Goal: Task Accomplishment & Management: Use online tool/utility

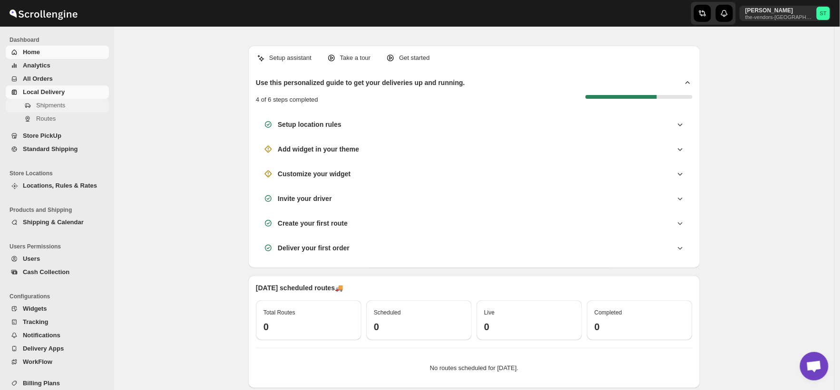
click at [47, 104] on span "Shipments" at bounding box center [50, 105] width 29 height 7
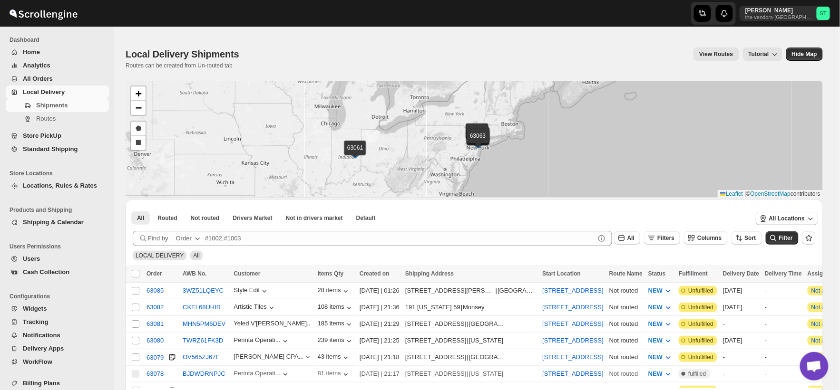
click at [191, 241] on div "Order" at bounding box center [184, 239] width 16 height 10
click at [189, 309] on div "Customer Name" at bounding box center [188, 310] width 45 height 10
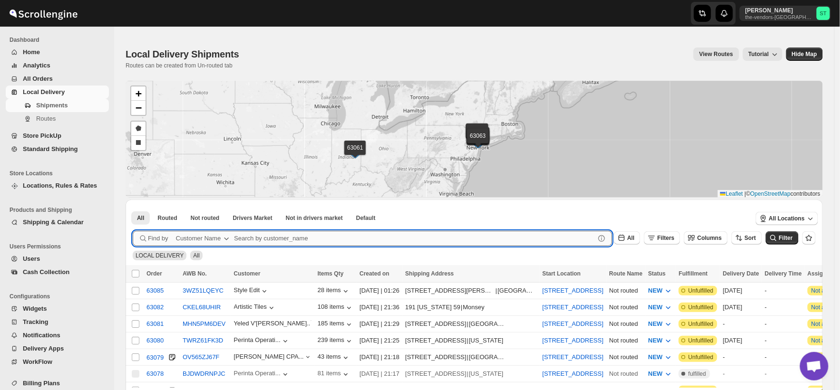
click at [268, 236] on input "text" at bounding box center [414, 238] width 361 height 15
paste input "P&G Brokerage [GEOGRAPHIC_DATA]"
type input "P&G Brokerage [GEOGRAPHIC_DATA]"
click button "Submit" at bounding box center [146, 205] width 27 height 10
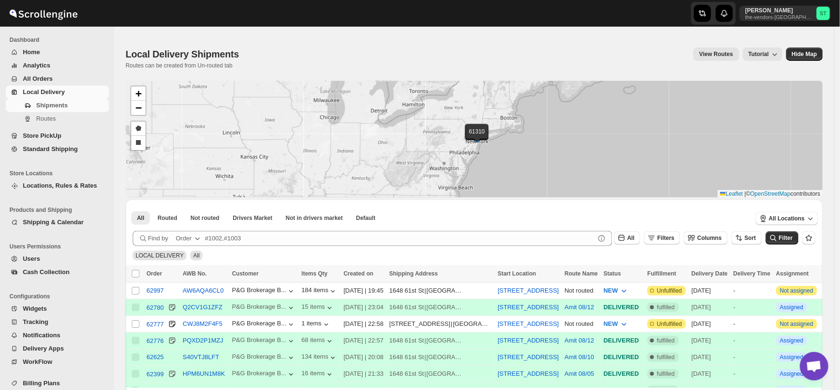
click at [183, 238] on div "Order" at bounding box center [184, 239] width 16 height 10
click at [194, 310] on div "Customer Name" at bounding box center [188, 310] width 45 height 10
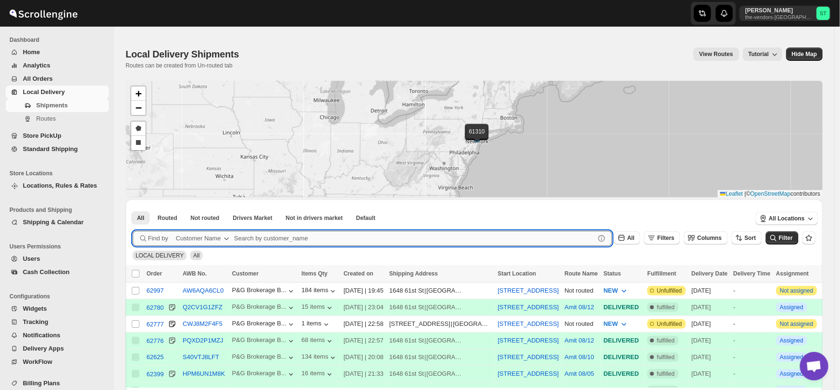
click at [282, 237] on input "text" at bounding box center [414, 238] width 361 height 15
paste input "P&G Brokerage [GEOGRAPHIC_DATA]"
type input "P&G Brokerage [GEOGRAPHIC_DATA]"
click button "Submit" at bounding box center [146, 205] width 27 height 10
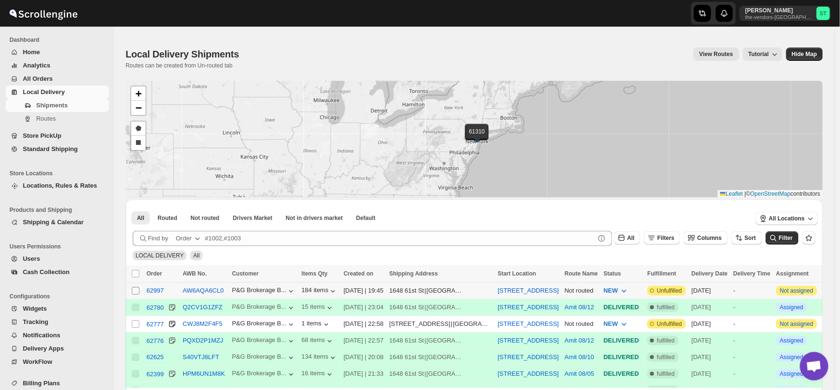
click at [136, 289] on input "Select shipment" at bounding box center [136, 291] width 8 height 8
checkbox input "true"
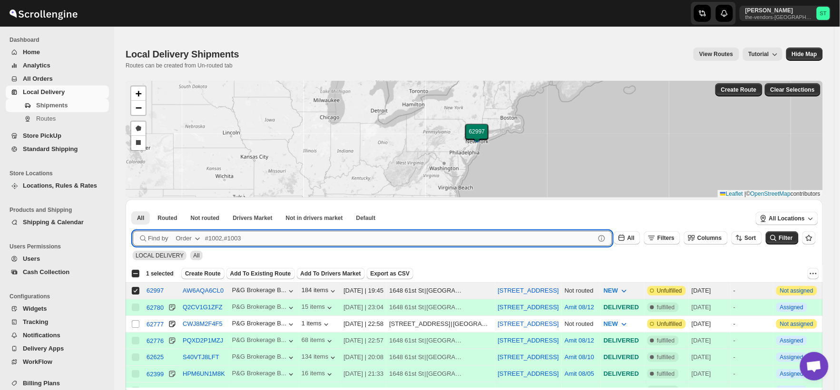
click at [251, 238] on input "text" at bounding box center [400, 238] width 390 height 15
paste input "Comprehensive Behavior Supports"
type input "Comprehensive Behavior Supports"
click button "Submit" at bounding box center [146, 205] width 27 height 10
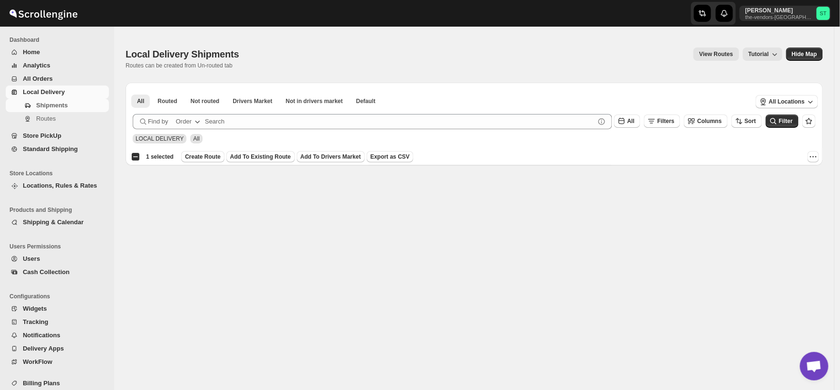
click at [184, 118] on div "Order" at bounding box center [184, 122] width 16 height 10
click at [195, 194] on div "Customer Name" at bounding box center [188, 193] width 45 height 10
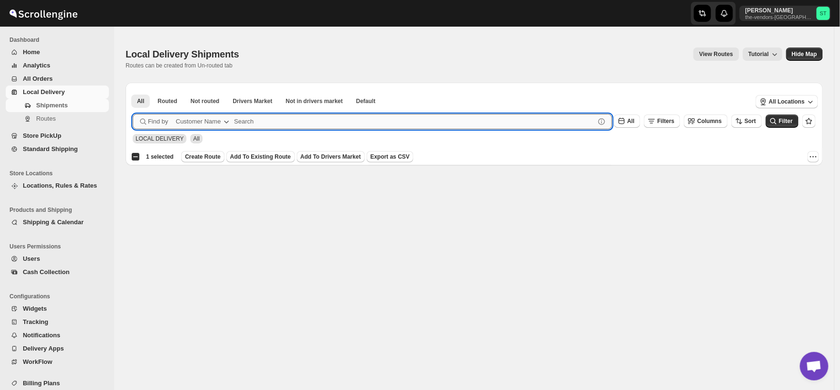
click at [260, 114] on input "text" at bounding box center [414, 121] width 361 height 15
click at [272, 121] on input "text" at bounding box center [414, 121] width 361 height 15
paste input "Comprehensive Behavior Supports"
type input "Comprehensive Behavior Supports"
click button "Submit" at bounding box center [146, 88] width 27 height 10
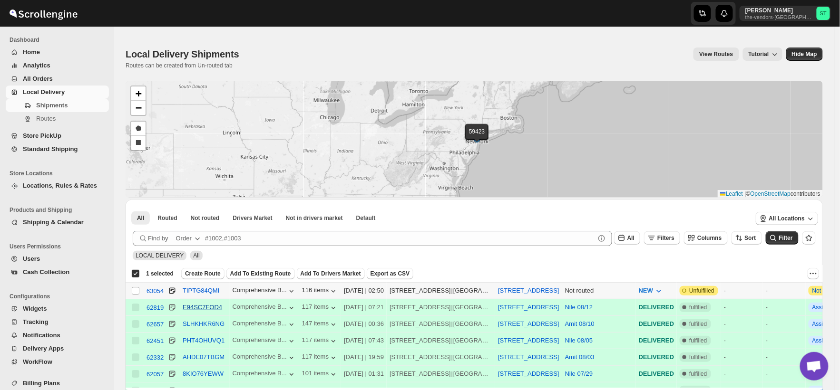
click at [137, 289] on input "Select shipment" at bounding box center [136, 291] width 8 height 8
checkbox input "true"
checkbox input "false"
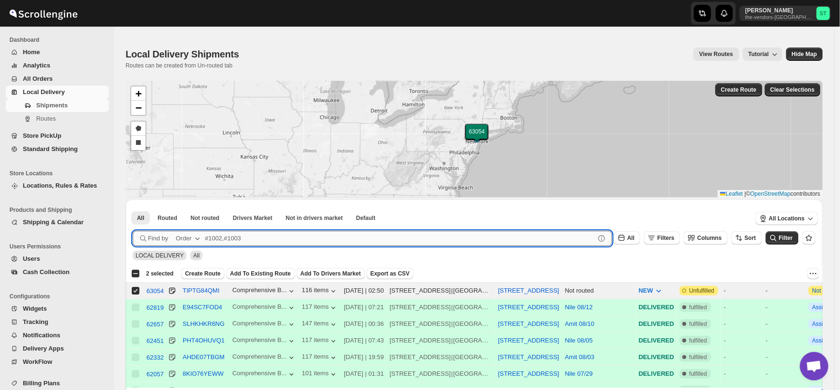
click at [322, 234] on input "text" at bounding box center [400, 238] width 390 height 15
paste input "Yeled V'[PERSON_NAME] ECC Inc"
type input "Yeled V'[PERSON_NAME] ECC Inc"
click at [196, 234] on icon "button" at bounding box center [198, 239] width 10 height 10
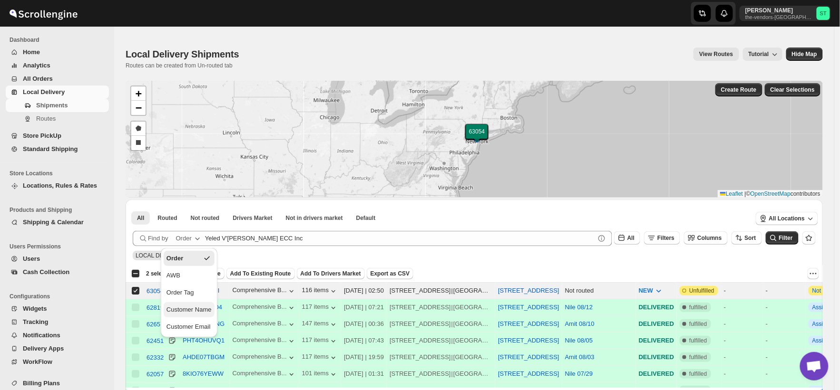
click at [193, 311] on div "Customer Name" at bounding box center [188, 310] width 45 height 10
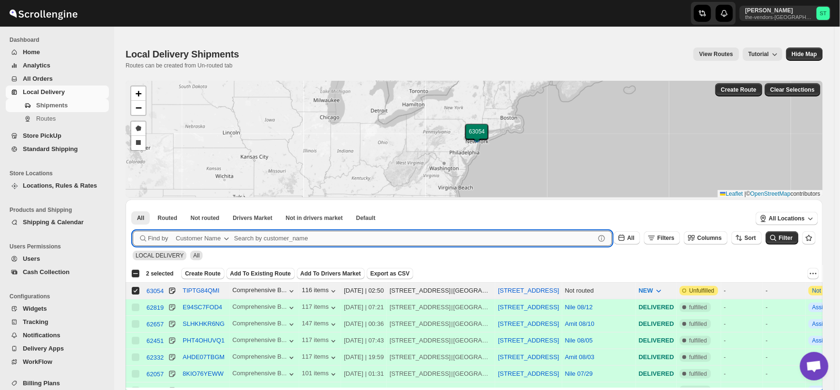
drag, startPoint x: 268, startPoint y: 232, endPoint x: 280, endPoint y: 236, distance: 12.0
click at [270, 232] on input "text" at bounding box center [414, 238] width 361 height 15
paste input "Yeled V'[PERSON_NAME] ECC Inc"
type input "Yeled V'[PERSON_NAME] ECC Inc"
click button "Submit" at bounding box center [146, 205] width 27 height 10
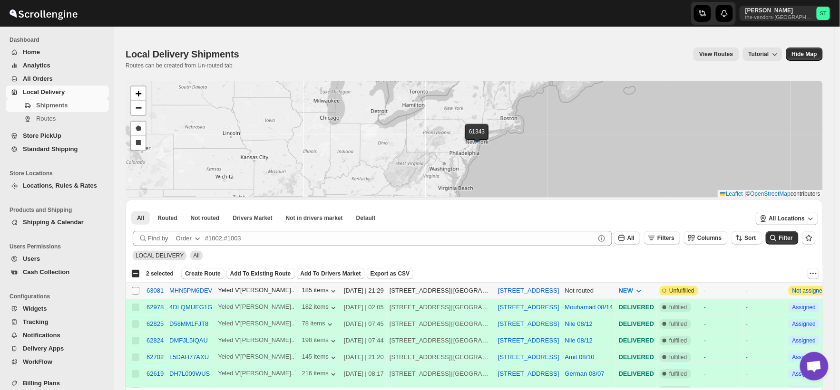
click at [133, 290] on input "Select shipment" at bounding box center [136, 291] width 8 height 8
checkbox input "true"
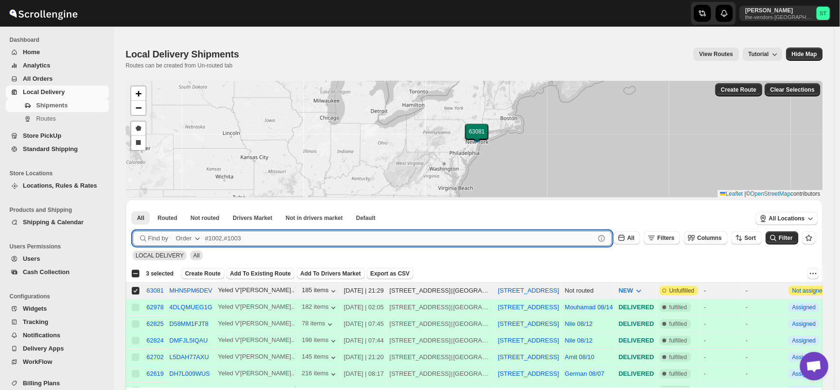
click at [286, 238] on input "text" at bounding box center [400, 238] width 390 height 15
paste input "Kleins Ice Cream"
type input "Kleins Ice Cream"
click button "Submit" at bounding box center [146, 205] width 27 height 10
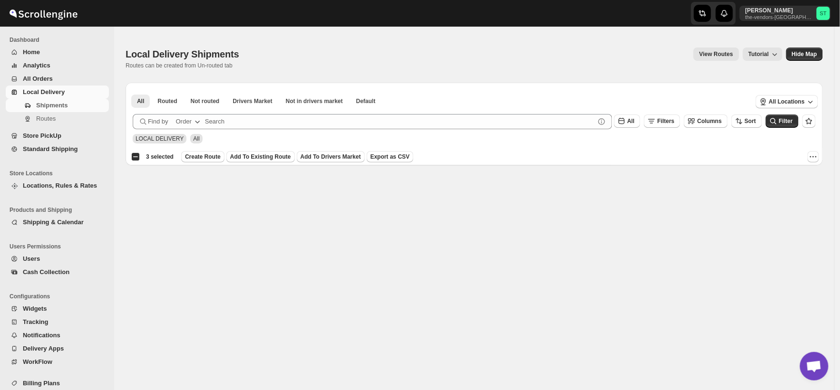
click at [184, 122] on div "Order" at bounding box center [184, 122] width 16 height 10
click at [185, 192] on div "Customer Name" at bounding box center [188, 193] width 45 height 10
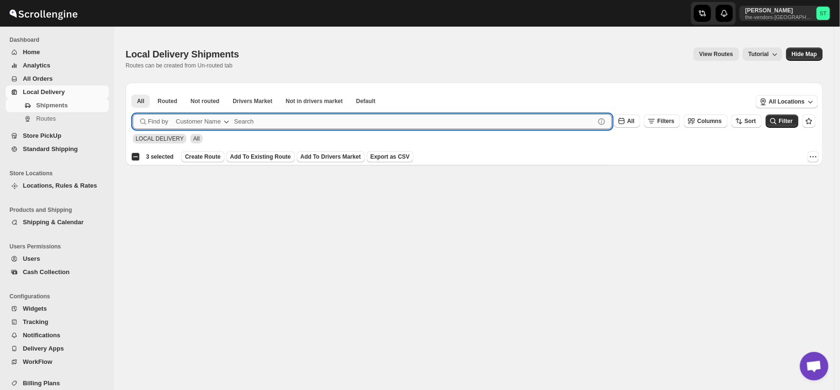
click at [259, 118] on input "text" at bounding box center [414, 121] width 361 height 15
paste input "Kleins Ice Cream"
type input "Kleins Ice Cream"
click button "Submit" at bounding box center [146, 88] width 27 height 10
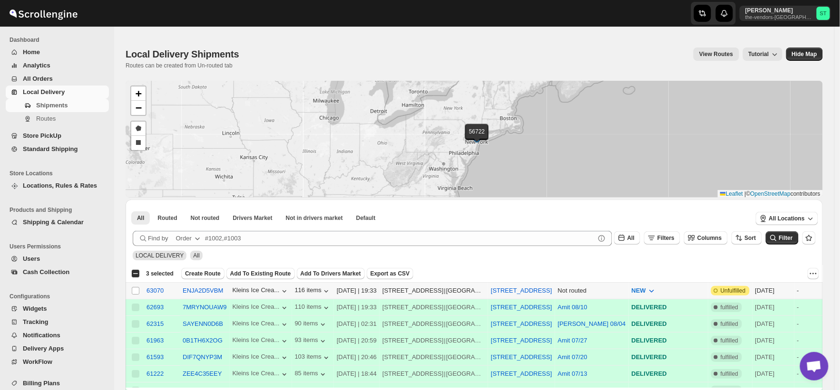
click at [136, 289] on input "Select shipment" at bounding box center [136, 291] width 8 height 8
checkbox input "true"
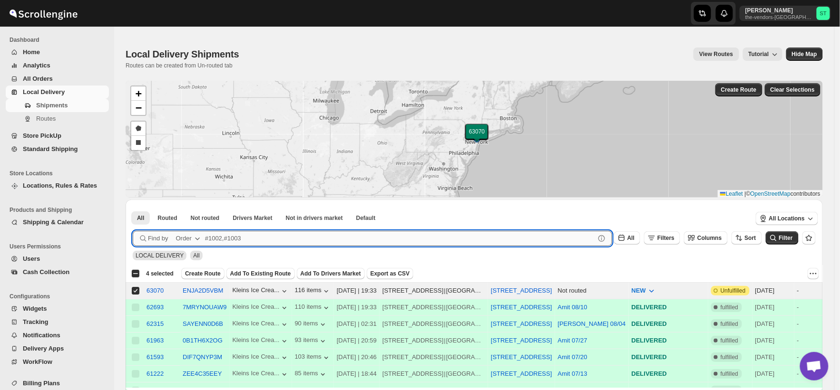
click at [310, 235] on input "text" at bounding box center [400, 238] width 390 height 15
click at [174, 245] on button "Order" at bounding box center [189, 238] width 38 height 15
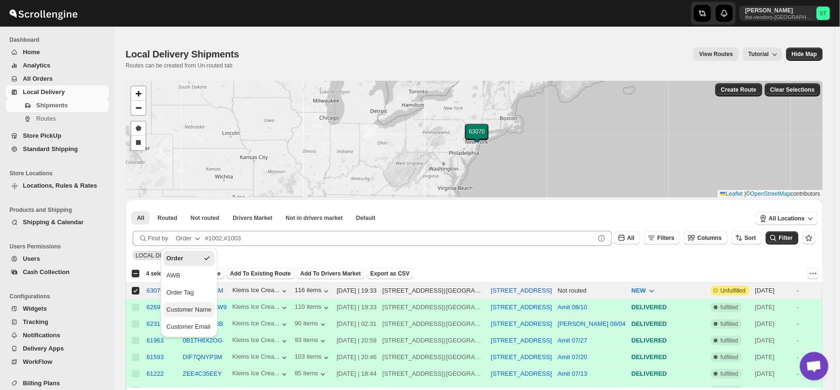
click at [201, 305] on div "Customer Name" at bounding box center [188, 310] width 45 height 10
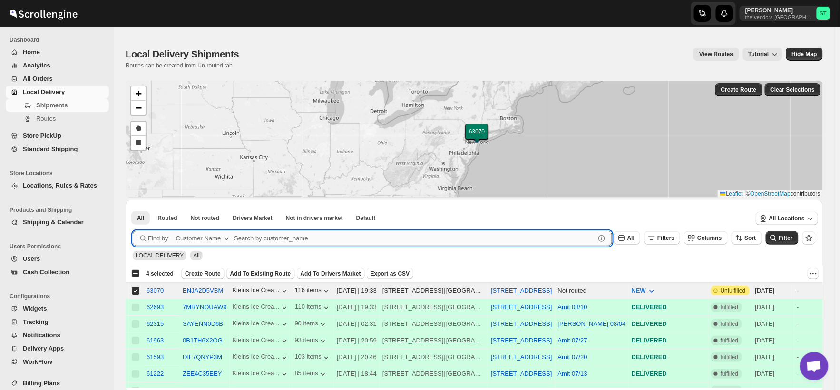
click at [273, 239] on input "text" at bounding box center [414, 238] width 361 height 15
paste input "Support Health LLC"
type input "Support Health LLC"
click button "Submit" at bounding box center [146, 205] width 27 height 10
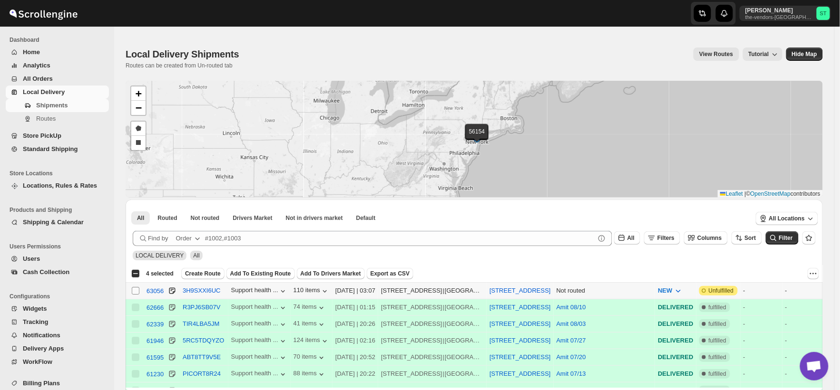
click at [134, 292] on input "Select shipment" at bounding box center [136, 291] width 8 height 8
checkbox input "true"
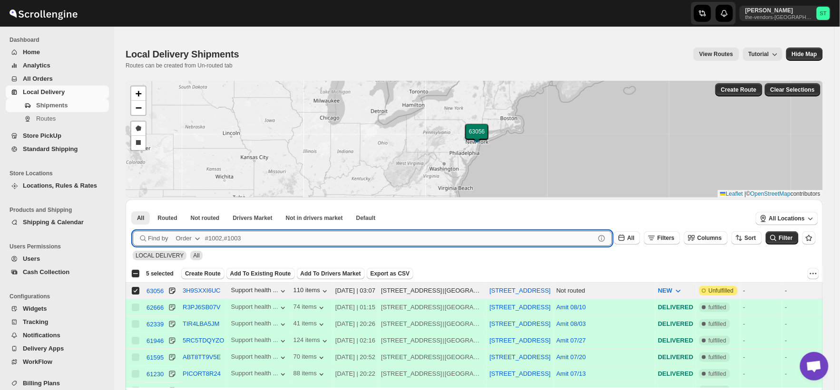
click at [295, 236] on input "text" at bounding box center [400, 238] width 390 height 15
click at [187, 235] on div "Order" at bounding box center [184, 239] width 16 height 10
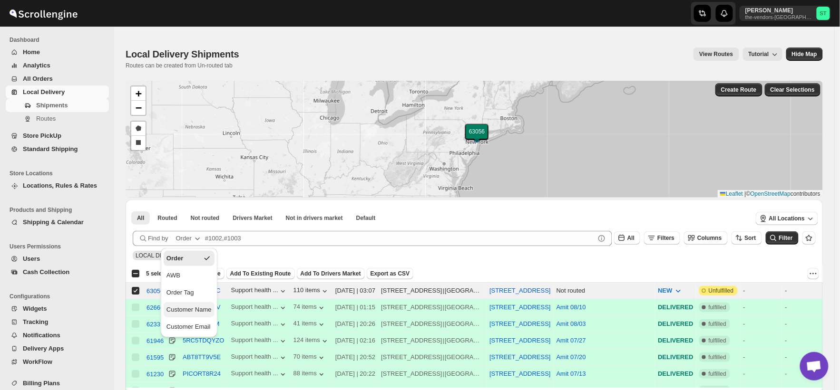
click at [193, 311] on div "Customer Name" at bounding box center [188, 310] width 45 height 10
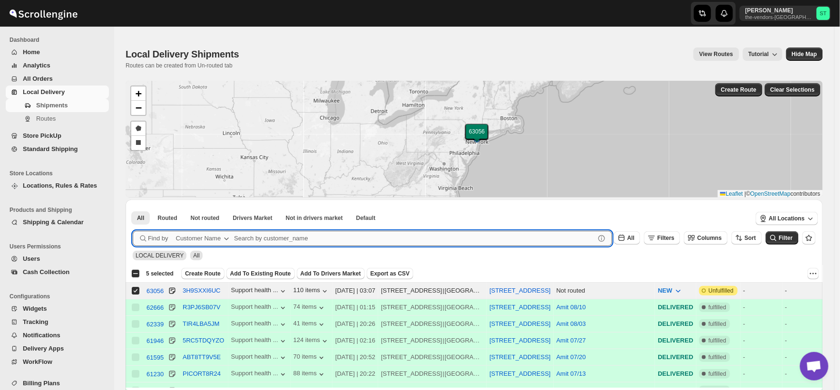
click at [280, 234] on input "text" at bounding box center [414, 238] width 361 height 15
paste input "Evalcare, Inc"
type input "Evalcare, Inc"
click button "Submit" at bounding box center [146, 205] width 27 height 10
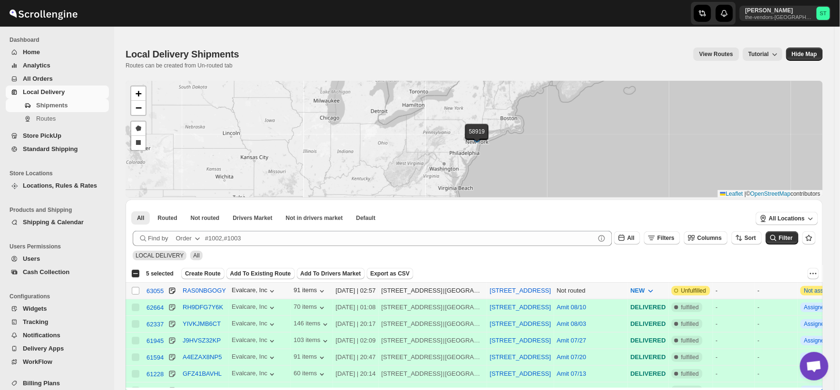
click at [136, 289] on input "Select shipment" at bounding box center [136, 291] width 8 height 8
checkbox input "true"
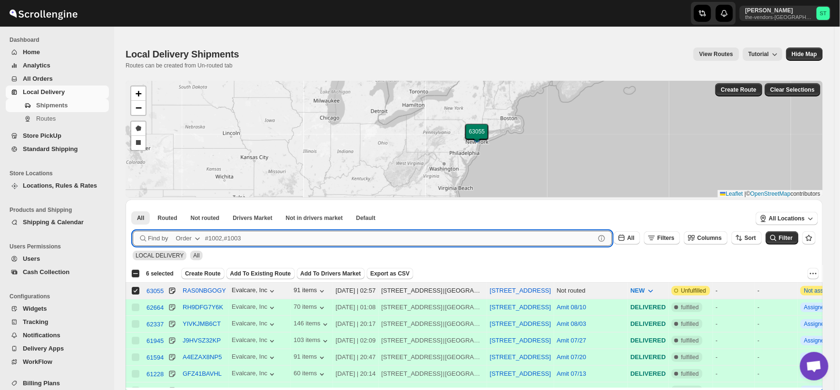
click at [293, 238] on input "text" at bounding box center [400, 238] width 390 height 15
click at [184, 239] on div "Order" at bounding box center [184, 239] width 16 height 10
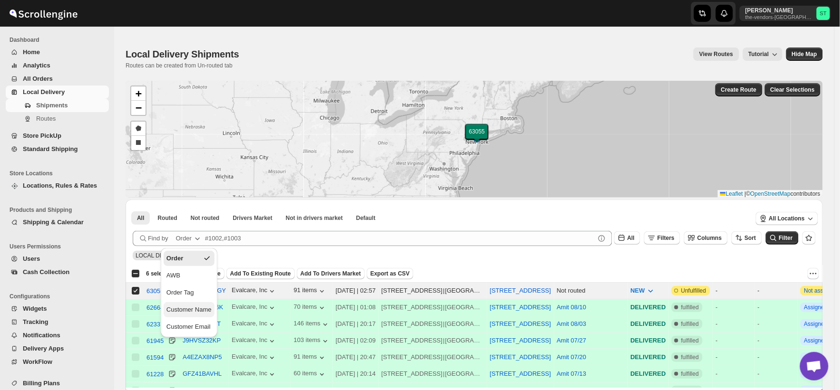
click at [186, 312] on div "Customer Name" at bounding box center [188, 310] width 45 height 10
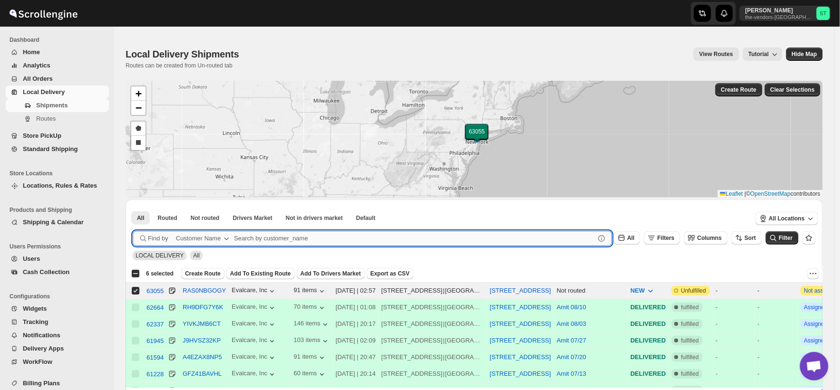
click at [274, 239] on input "text" at bounding box center [414, 238] width 361 height 15
paste input "Congregation [PERSON_NAME]"
type input "Congregation [PERSON_NAME]"
click button "Submit" at bounding box center [146, 205] width 27 height 10
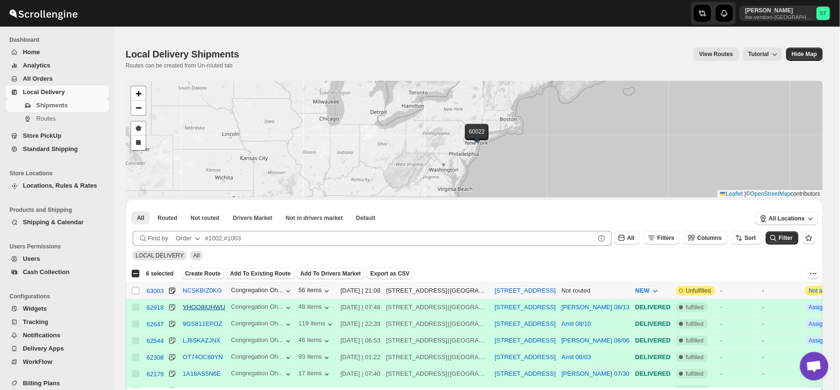
click at [136, 291] on input "Select shipment" at bounding box center [136, 291] width 8 height 8
checkbox input "true"
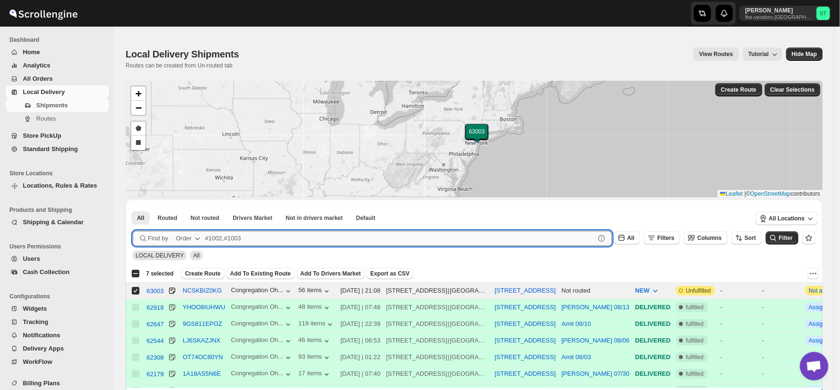
click at [273, 234] on input "text" at bounding box center [400, 238] width 390 height 15
click at [189, 235] on div "Order" at bounding box center [184, 239] width 16 height 10
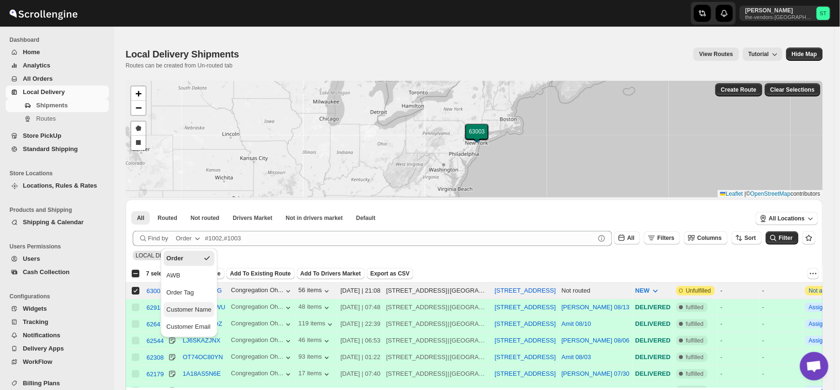
click at [185, 308] on div "Customer Name" at bounding box center [188, 310] width 45 height 10
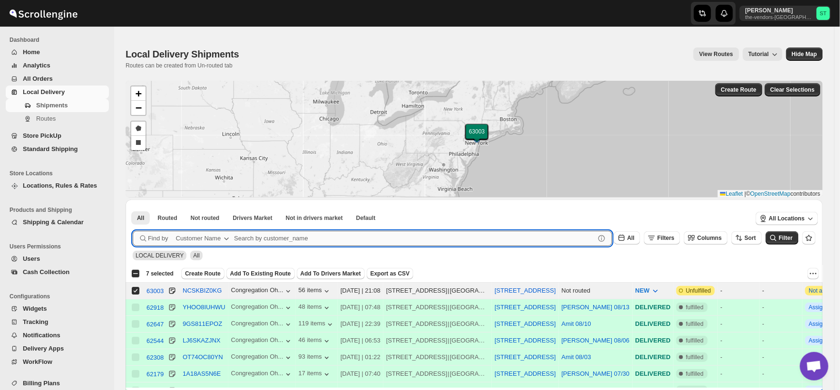
click at [260, 239] on input "text" at bounding box center [414, 238] width 361 height 15
paste input "Yes I Can Services"
type input "Yes I Can Services"
click button "Submit" at bounding box center [146, 205] width 27 height 10
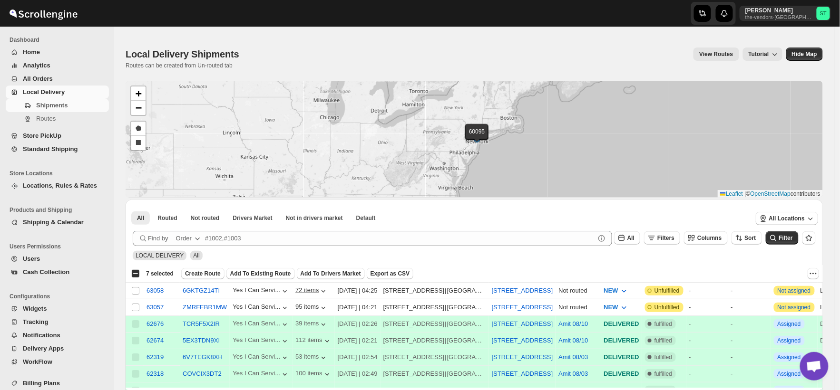
scroll to position [106, 0]
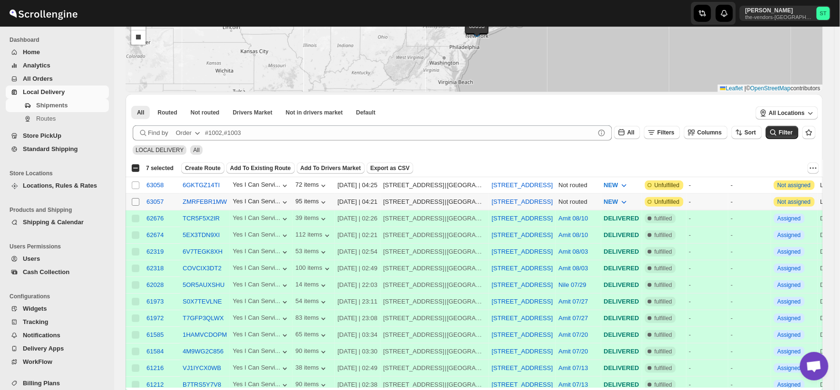
click at [136, 202] on input "Select shipment" at bounding box center [136, 202] width 8 height 8
checkbox input "true"
click at [193, 132] on icon "button" at bounding box center [198, 133] width 10 height 10
click at [192, 205] on div "Customer Name" at bounding box center [188, 205] width 45 height 10
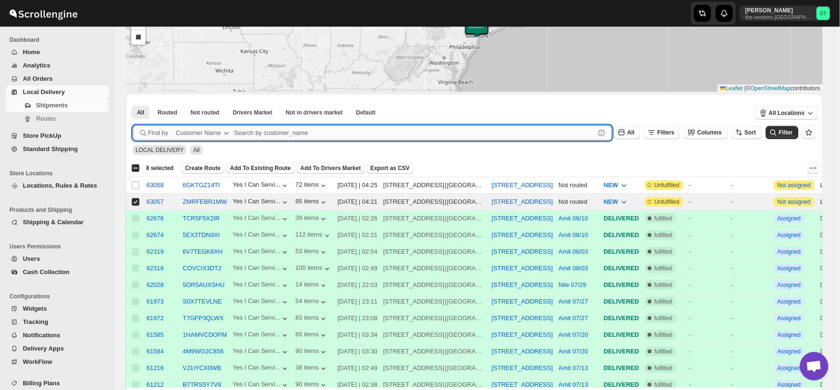
click at [259, 134] on input "text" at bounding box center [414, 133] width 361 height 15
paste input "Pivot Group"
type input "Pivot Group"
click button "Submit" at bounding box center [146, 99] width 27 height 10
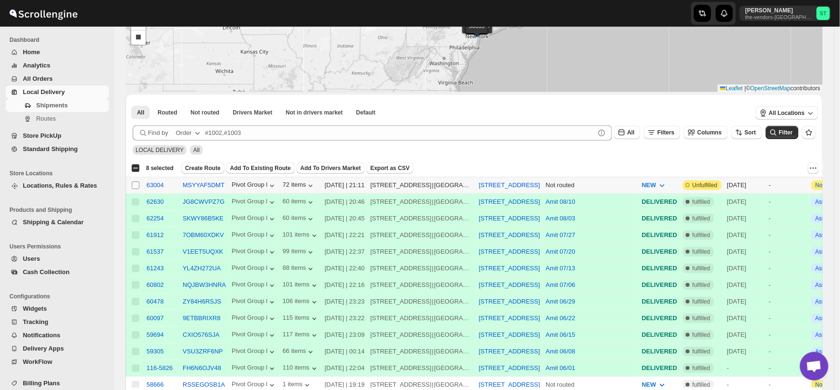
click at [134, 186] on input "Select shipment" at bounding box center [136, 186] width 8 height 8
checkbox input "true"
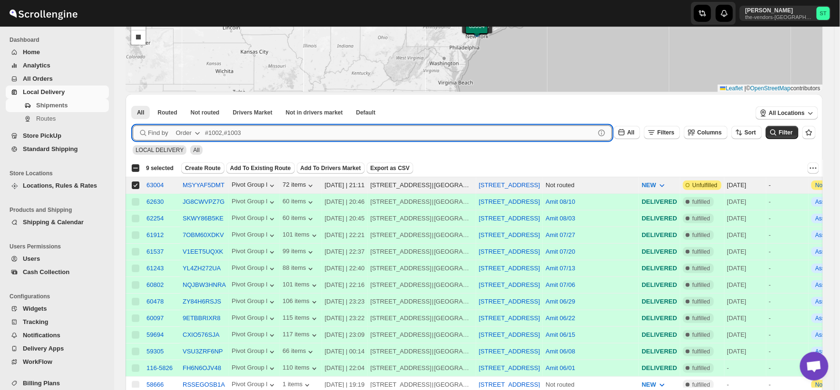
click at [268, 130] on input "text" at bounding box center [400, 133] width 390 height 15
click at [184, 132] on div "Order" at bounding box center [184, 133] width 16 height 10
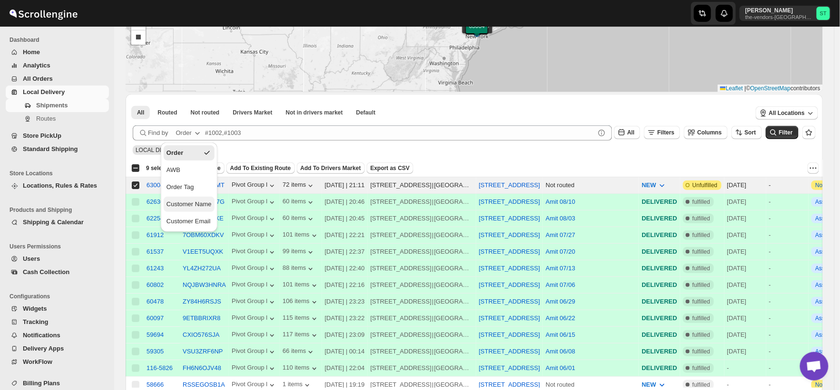
click at [192, 207] on div "Customer Name" at bounding box center [188, 205] width 45 height 10
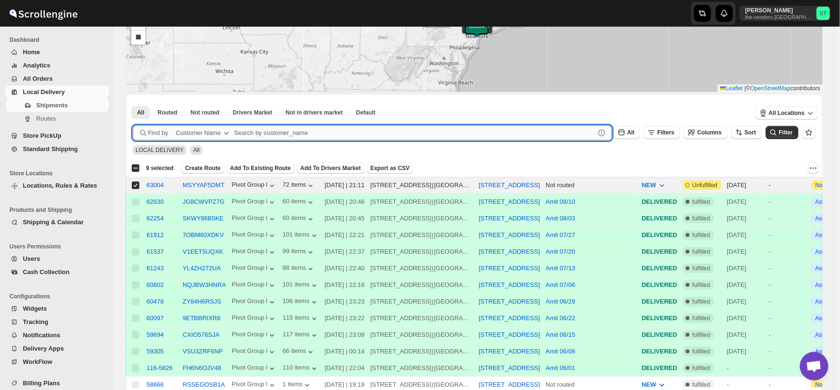
click at [268, 129] on input "text" at bounding box center [414, 133] width 361 height 15
paste input "RapidX Management LLC"
type input "RapidX Management LLC"
click button "Submit" at bounding box center [146, 99] width 27 height 10
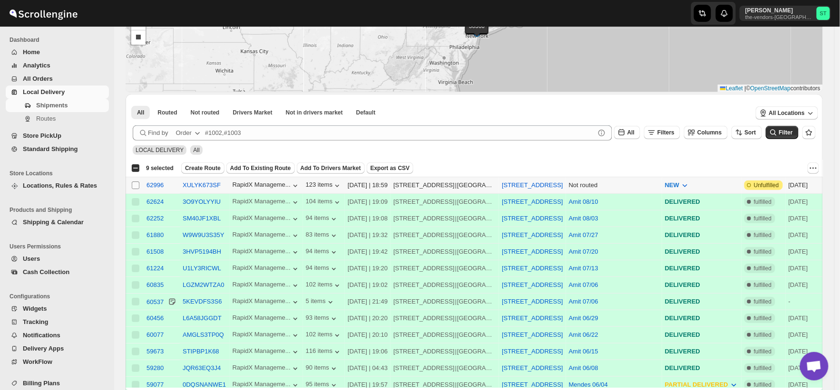
click at [136, 186] on input "Select shipment" at bounding box center [136, 186] width 8 height 8
checkbox input "true"
click at [185, 134] on div "Order" at bounding box center [184, 133] width 16 height 10
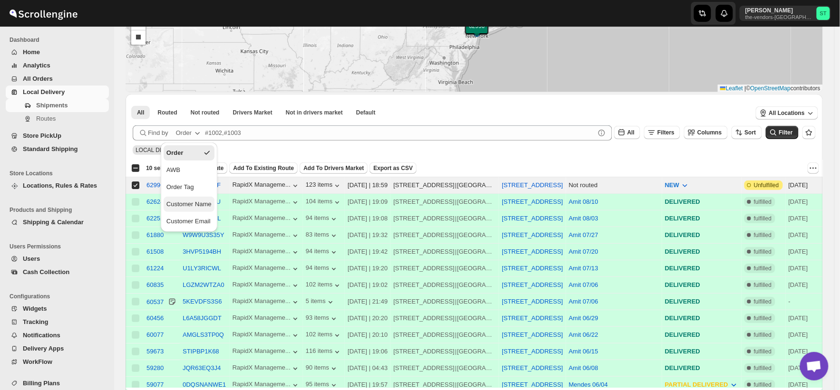
click at [199, 203] on div "Customer Name" at bounding box center [188, 205] width 45 height 10
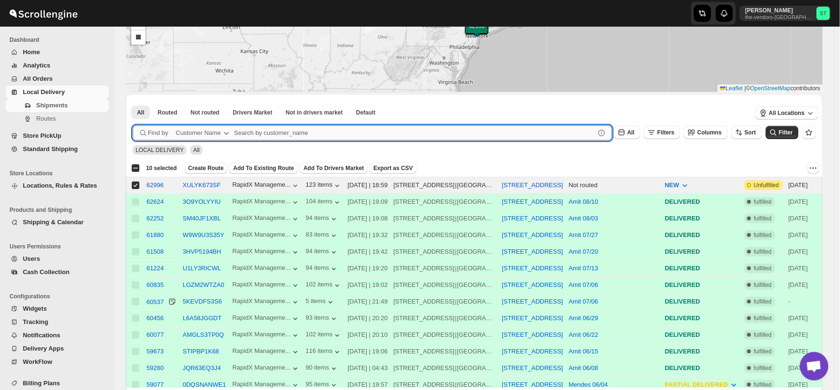
click at [257, 131] on input "text" at bounding box center [414, 133] width 361 height 15
paste input "Yes I Can Services 6th Floor"
type input "Yes I Can Services 6th Floor"
click button "Submit" at bounding box center [146, 99] width 27 height 10
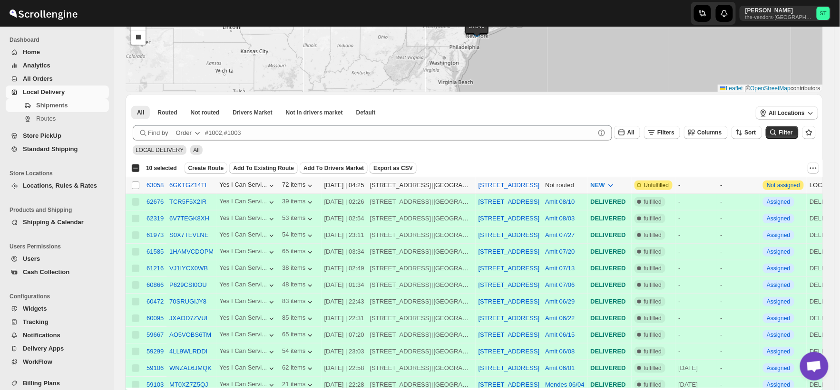
click at [135, 185] on input "Select shipment" at bounding box center [136, 186] width 8 height 8
checkbox input "true"
click at [198, 166] on span "Create Route" at bounding box center [206, 169] width 36 height 8
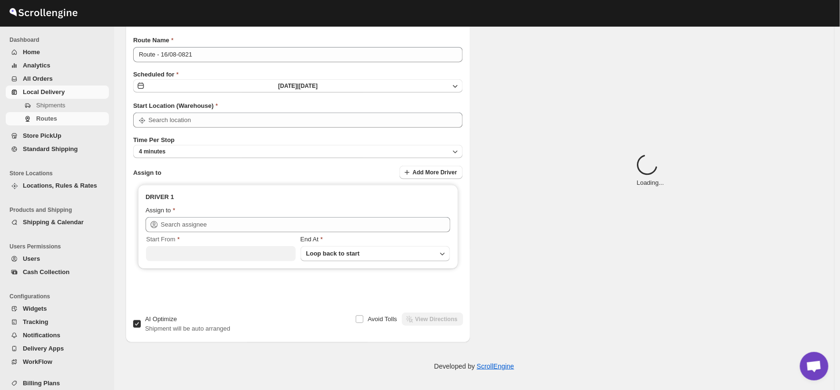
type input "[STREET_ADDRESS]"
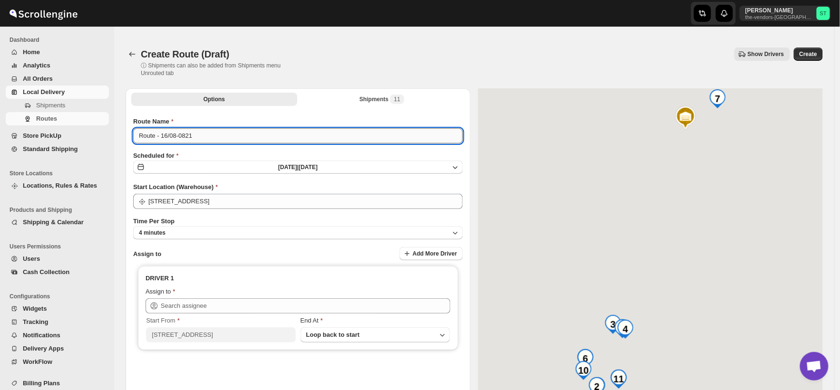
click at [170, 134] on input "Route - 16/08-0821" at bounding box center [298, 135] width 330 height 15
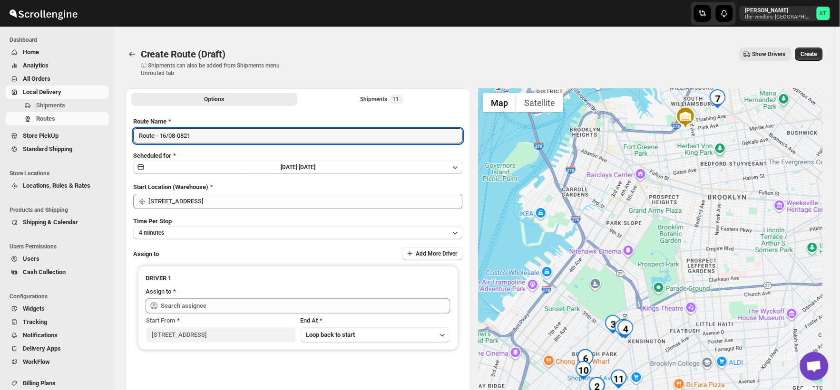
paste input "Amit"
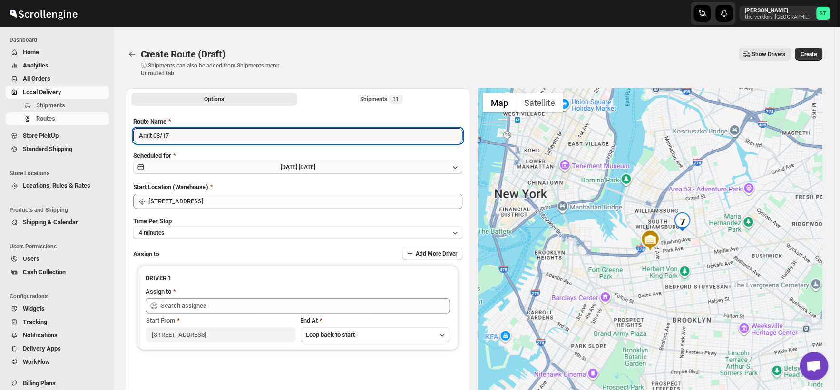
type input "Amit 08/17"
click at [281, 168] on span "[DATE] |" at bounding box center [290, 167] width 18 height 7
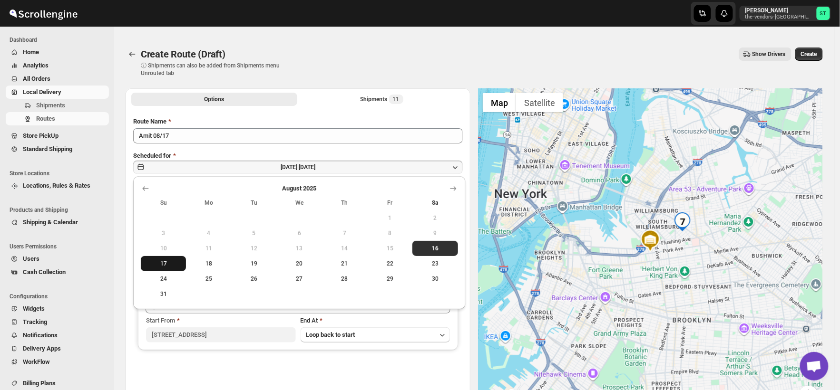
click at [164, 260] on span "17" at bounding box center [164, 264] width 38 height 8
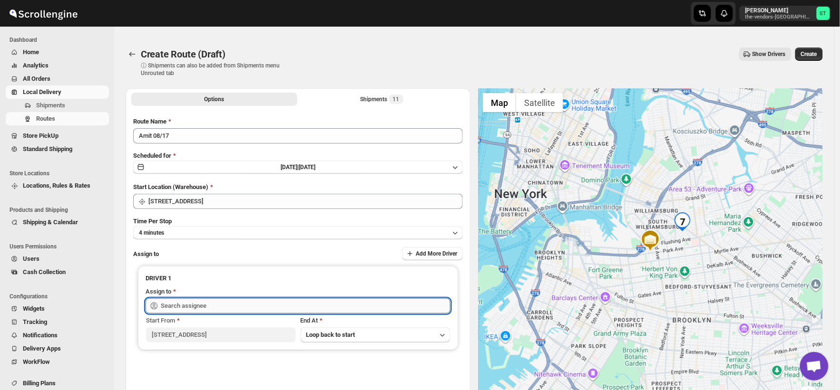
click at [218, 307] on input "text" at bounding box center [306, 306] width 290 height 15
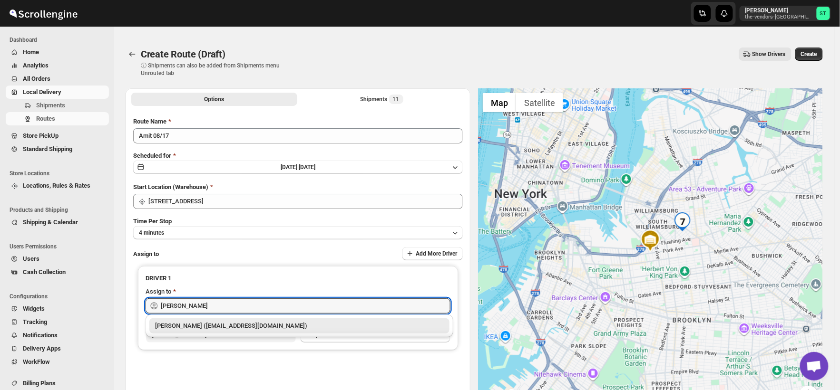
click at [201, 325] on div "[PERSON_NAME] ([EMAIL_ADDRESS][DOMAIN_NAME])" at bounding box center [299, 326] width 289 height 10
type input "[PERSON_NAME] ([EMAIL_ADDRESS][DOMAIN_NAME])"
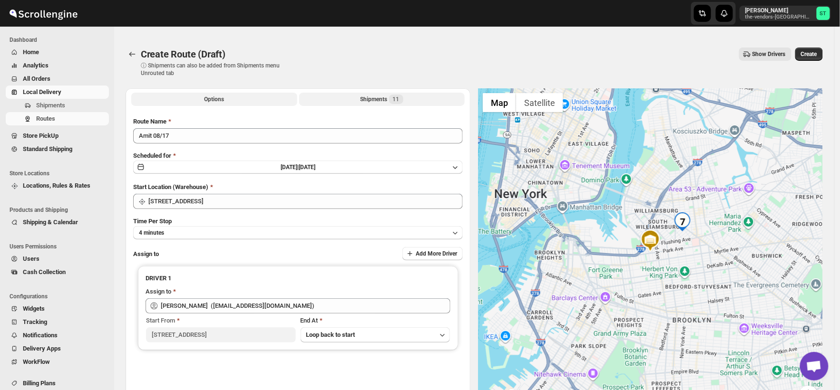
click at [384, 96] on div "Shipments 11" at bounding box center [381, 100] width 43 height 10
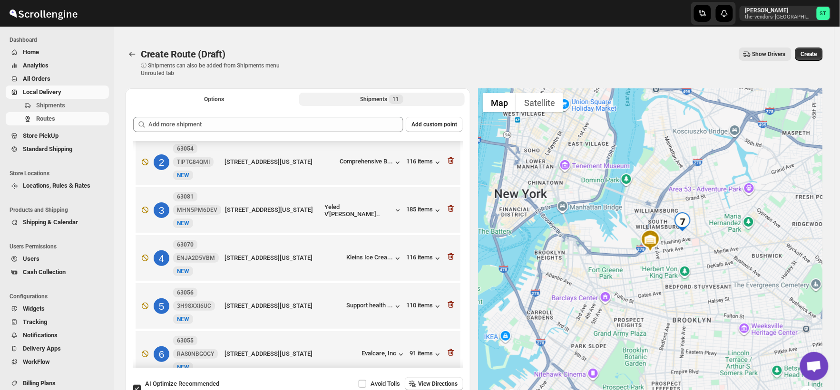
scroll to position [106, 0]
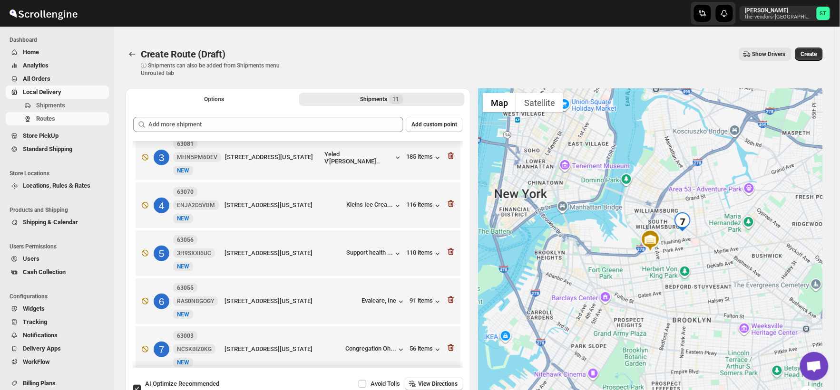
click at [137, 386] on input "AI Optimize Recommended Shipment will be auto arranged" at bounding box center [137, 389] width 8 height 8
checkbox input "false"
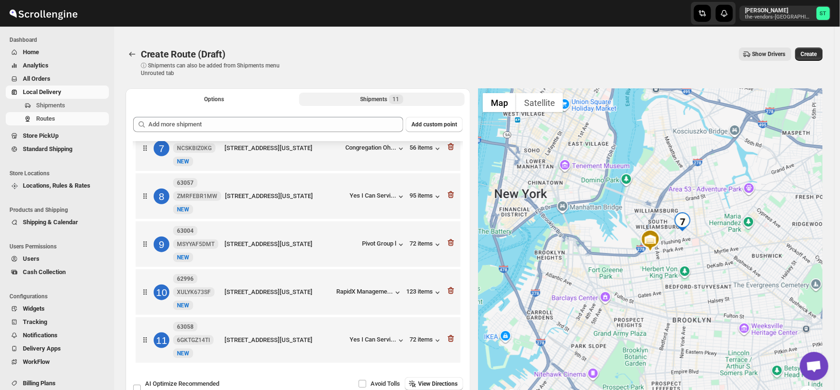
scroll to position [73, 0]
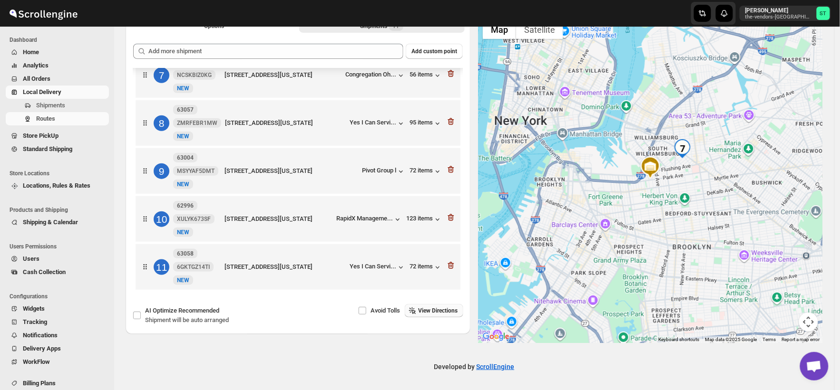
click at [438, 311] on span "View Directions" at bounding box center [437, 311] width 39 height 8
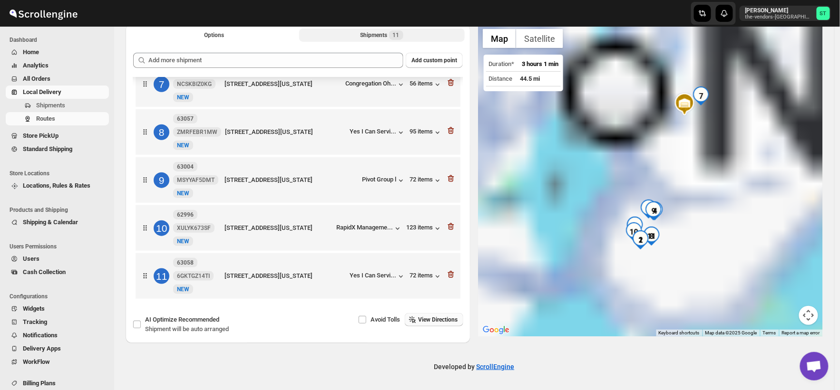
scroll to position [0, 0]
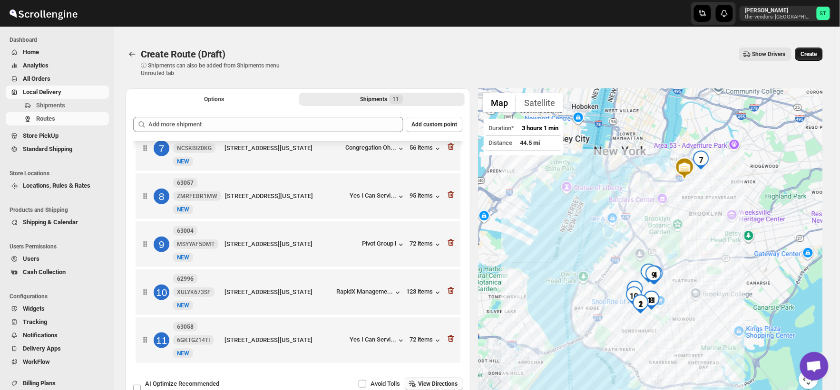
click at [814, 54] on span "Create" at bounding box center [809, 54] width 16 height 8
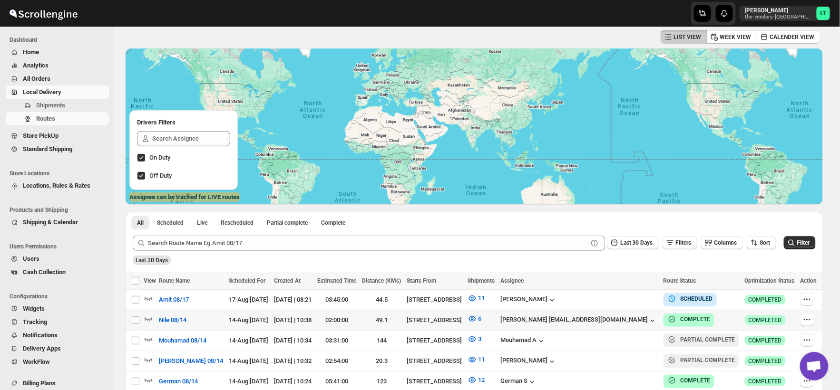
scroll to position [106, 0]
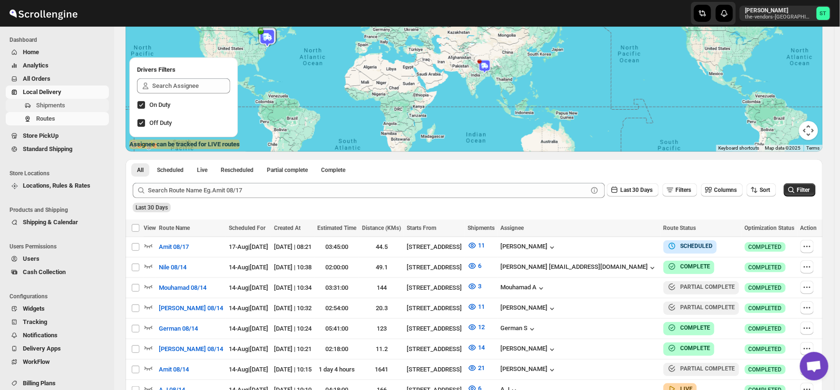
click at [53, 104] on span "Shipments" at bounding box center [50, 105] width 29 height 7
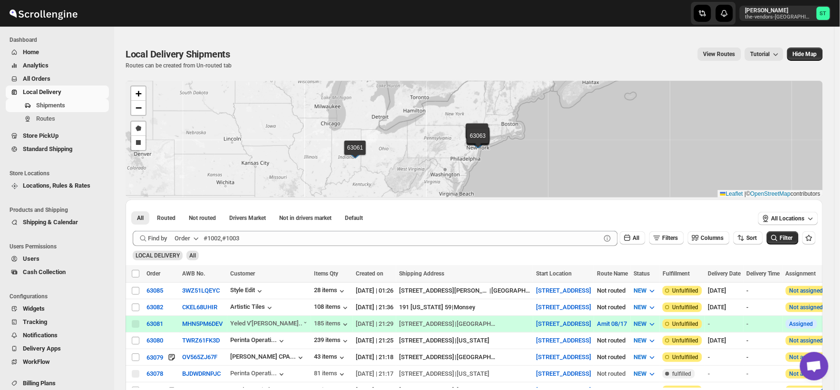
click at [194, 234] on icon "button" at bounding box center [196, 239] width 10 height 10
click at [193, 314] on div "Customer Name" at bounding box center [188, 310] width 44 height 10
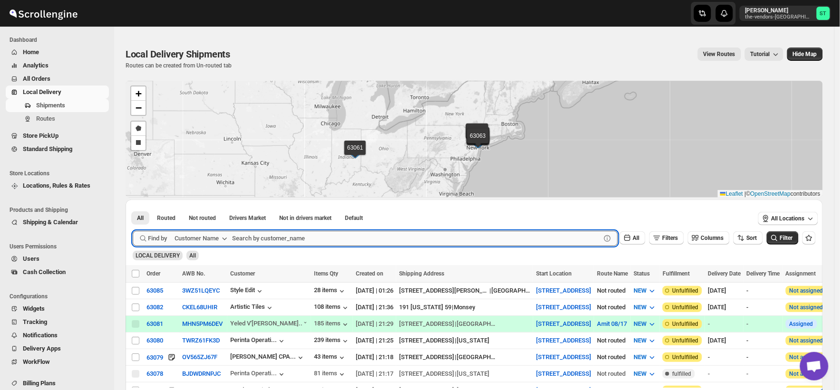
click at [270, 239] on input "text" at bounding box center [416, 238] width 369 height 15
paste input "MJH Construction Corp."
type input "MJH Construction Corp."
click button "Submit" at bounding box center [146, 205] width 27 height 10
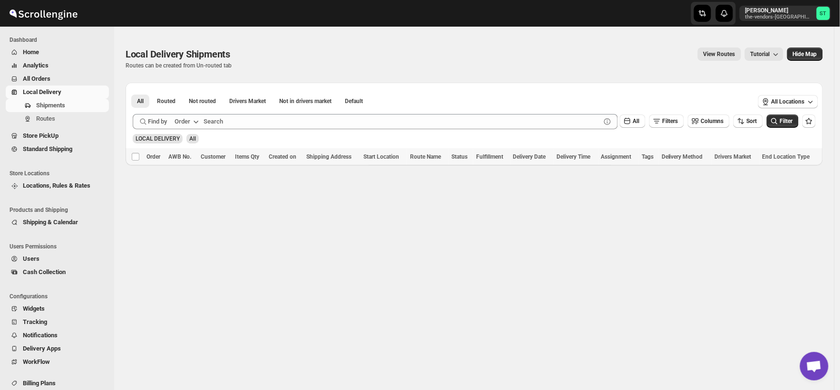
click at [187, 117] on div "Order" at bounding box center [183, 122] width 16 height 10
click at [189, 192] on div "Customer Name" at bounding box center [188, 193] width 44 height 10
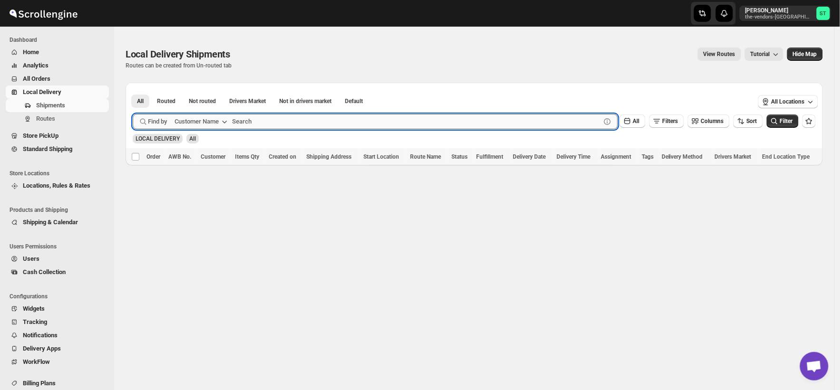
click at [279, 123] on input "text" at bounding box center [416, 121] width 369 height 15
paste input "MJH Construction Corp."
type input "MJH Construction Corp."
click button "Submit" at bounding box center [146, 88] width 27 height 10
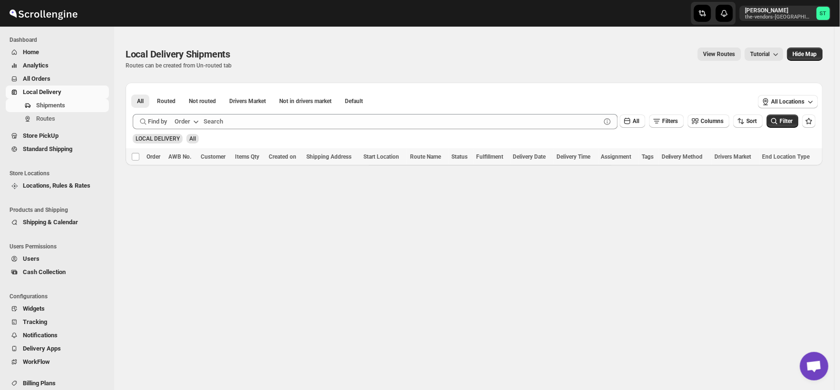
click at [181, 121] on div "Order" at bounding box center [183, 122] width 16 height 10
click at [182, 197] on div "Customer Name" at bounding box center [188, 193] width 44 height 10
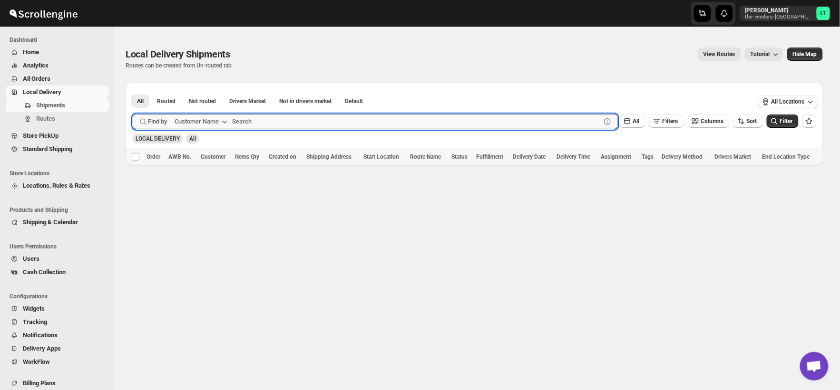
click at [264, 117] on input "text" at bounding box center [416, 121] width 369 height 15
paste input "MJH Construction Corp."
type input "MJH Construction Corp."
click button "Submit" at bounding box center [146, 88] width 27 height 10
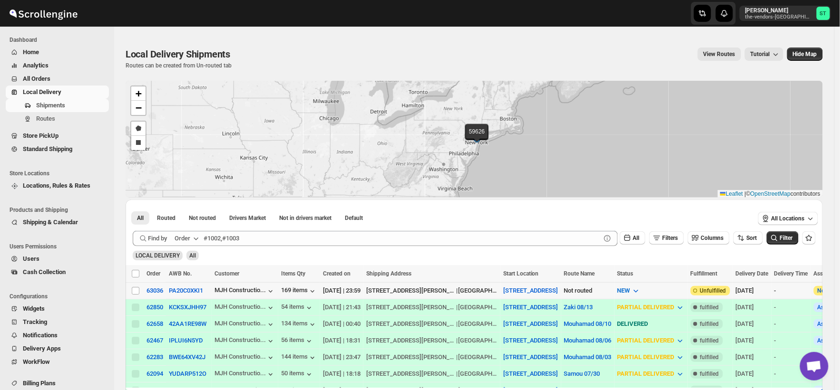
click at [135, 290] on input "Select shipment" at bounding box center [136, 291] width 8 height 8
checkbox input "true"
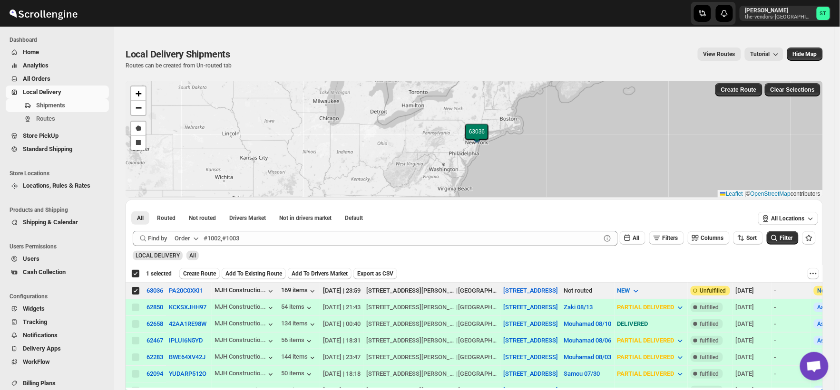
click at [190, 240] on div "Order" at bounding box center [183, 239] width 16 height 10
click at [196, 312] on div "Customer Name" at bounding box center [188, 310] width 44 height 10
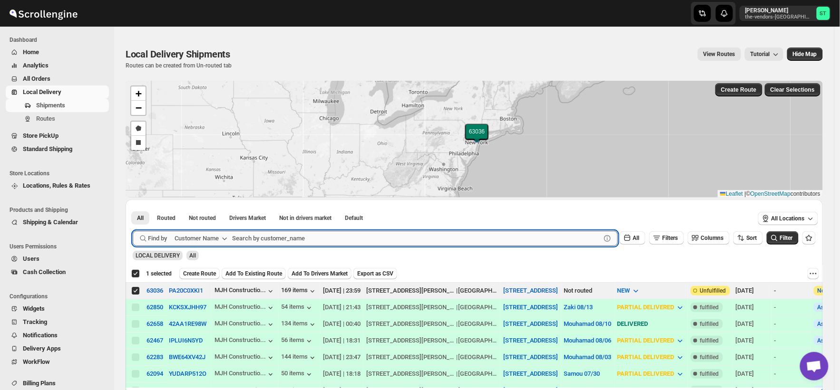
click at [270, 236] on input "text" at bounding box center [416, 238] width 369 height 15
paste input "Velocity management"
type input "Velocity management"
click button "Submit" at bounding box center [146, 205] width 27 height 10
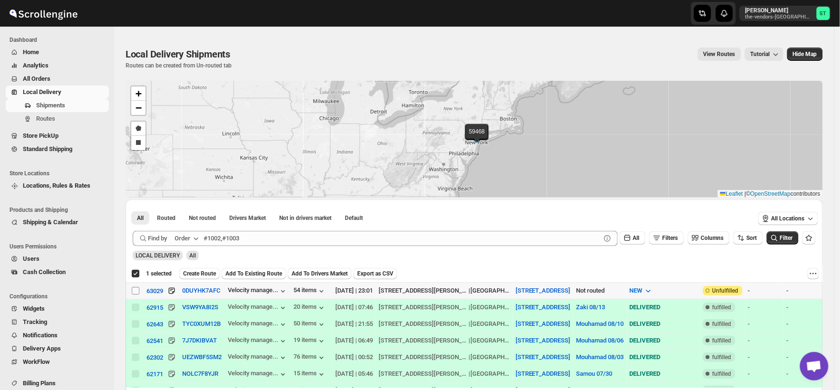
click at [132, 291] on input "Select shipment" at bounding box center [136, 291] width 8 height 8
checkbox input "true"
checkbox input "false"
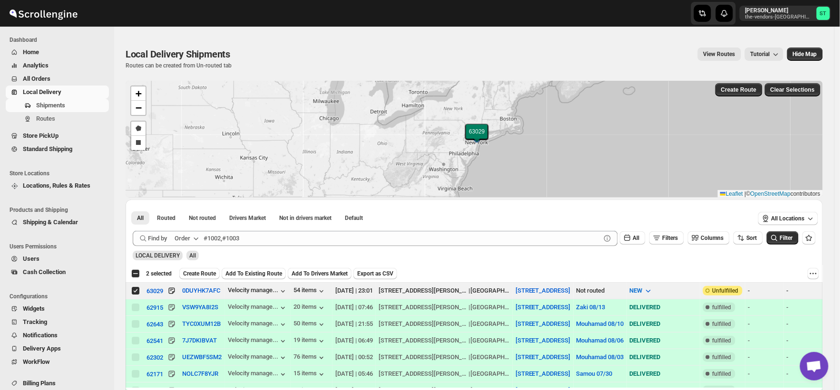
click at [188, 234] on div "Order" at bounding box center [183, 239] width 16 height 10
click at [189, 311] on div "Customer Name" at bounding box center [188, 310] width 44 height 10
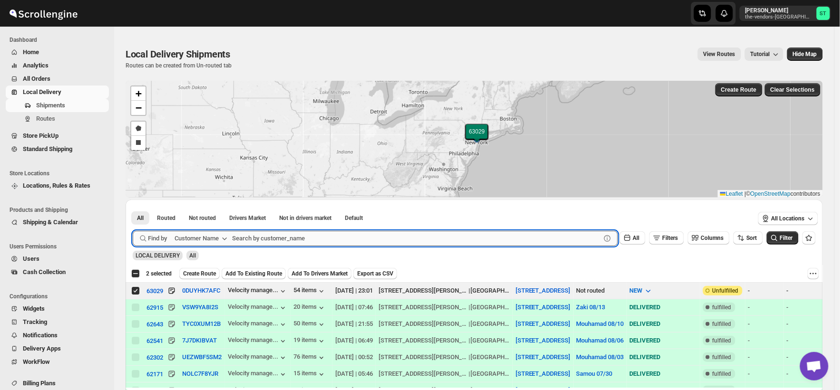
click at [262, 234] on input "text" at bounding box center [416, 238] width 369 height 15
paste input "HCS [PERSON_NAME]"
type input "HCS [PERSON_NAME]"
click button "Submit" at bounding box center [146, 205] width 27 height 10
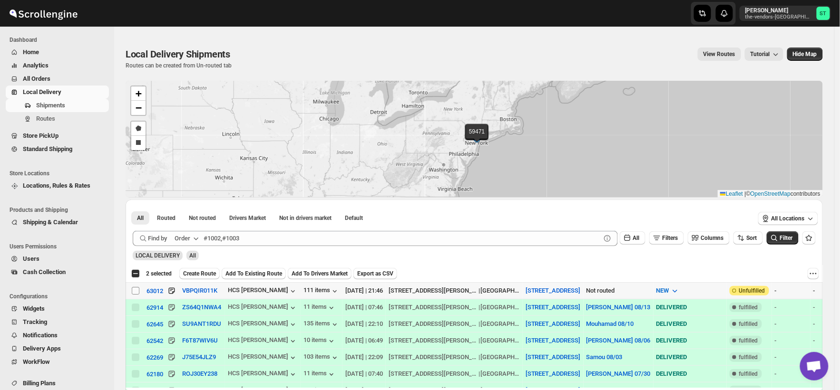
click at [134, 292] on input "Select shipment" at bounding box center [136, 291] width 8 height 8
checkbox input "true"
click at [189, 241] on div "Order" at bounding box center [183, 239] width 16 height 10
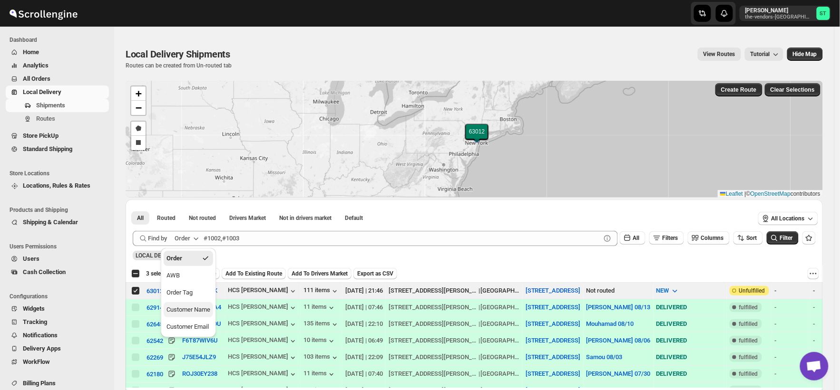
click at [186, 311] on div "Customer Name" at bounding box center [188, 310] width 44 height 10
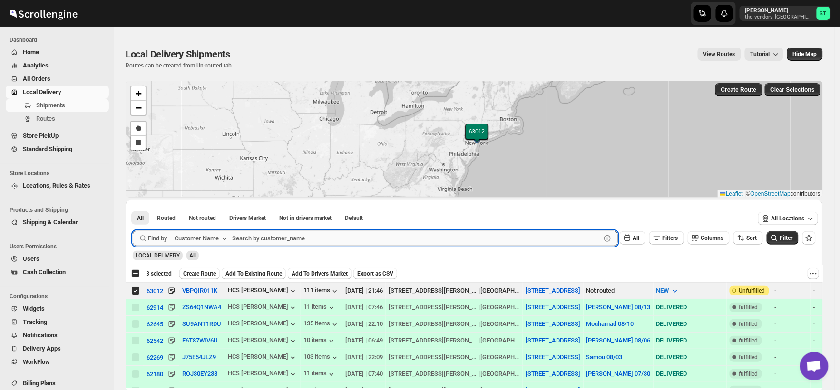
click at [263, 234] on input "text" at bounding box center [416, 238] width 369 height 15
paste input "JCS Realty"
type input "JCS Realty"
click button "Submit" at bounding box center [146, 205] width 27 height 10
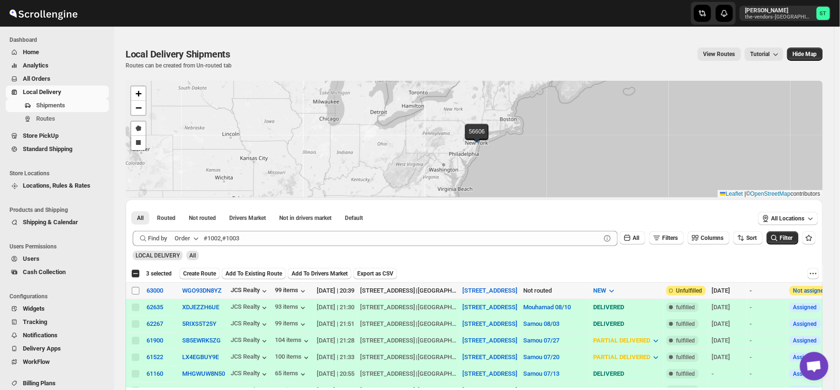
click at [136, 292] on input "Select shipment" at bounding box center [136, 291] width 8 height 8
checkbox input "true"
click at [191, 243] on button "Order" at bounding box center [188, 238] width 38 height 15
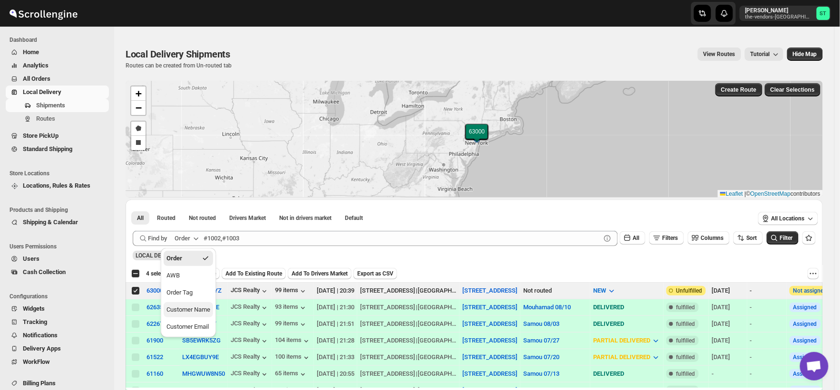
click at [190, 311] on div "Customer Name" at bounding box center [188, 310] width 44 height 10
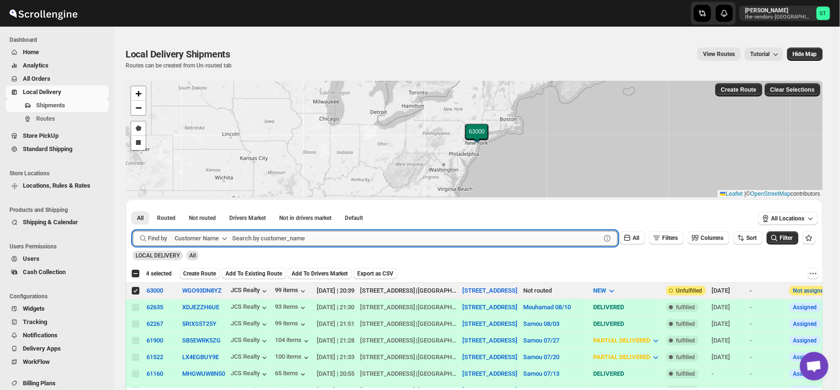
click at [272, 236] on input "text" at bounding box center [416, 238] width 369 height 15
paste input "Smart Cafe Anchor Health Homecare Services Inc"
type input "Smart Cafe Anchor Health Homecare"
click button "Submit" at bounding box center [146, 205] width 27 height 10
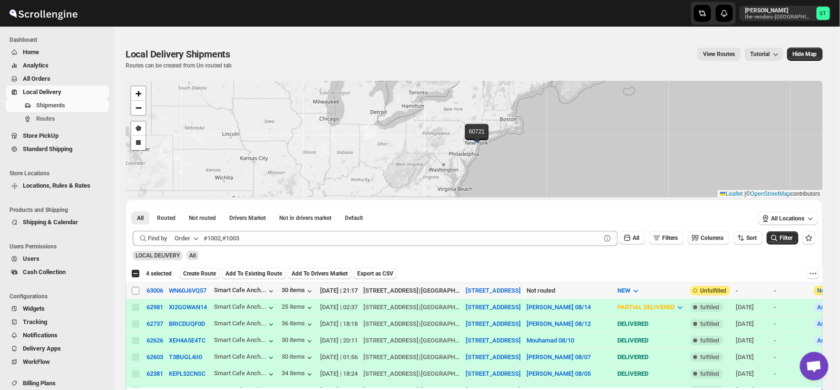
click at [134, 291] on input "Select shipment" at bounding box center [136, 291] width 8 height 8
checkbox input "true"
click at [184, 237] on div "Order" at bounding box center [183, 239] width 16 height 10
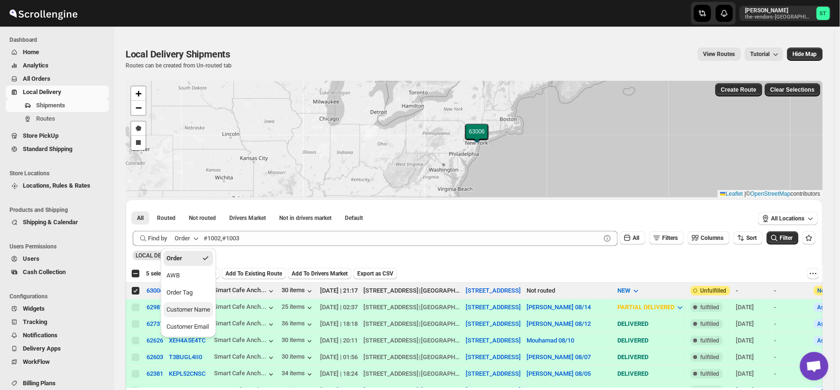
click at [185, 311] on div "Customer Name" at bounding box center [188, 310] width 44 height 10
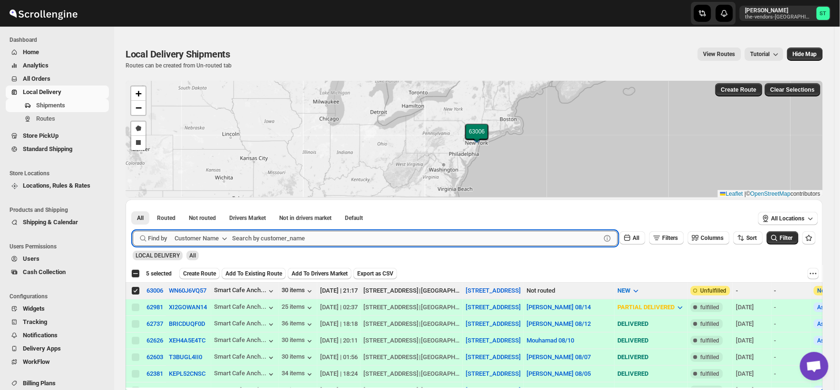
click at [275, 238] on input "text" at bounding box center [416, 238] width 369 height 15
paste input "Apex Group"
type input "Apex Group"
click button "Submit" at bounding box center [146, 205] width 27 height 10
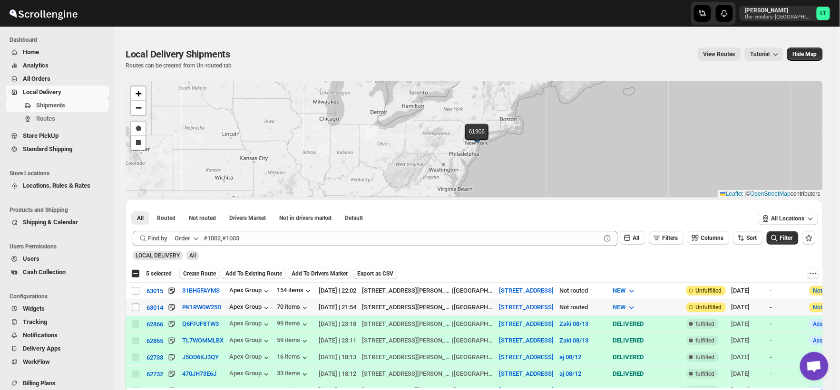
click at [132, 306] on input "Select shipment" at bounding box center [136, 308] width 8 height 8
checkbox input "true"
click at [136, 288] on input "Select shipment" at bounding box center [136, 291] width 8 height 8
checkbox input "true"
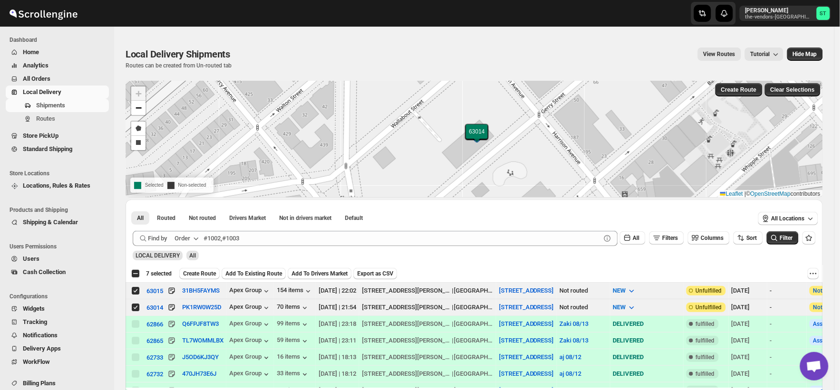
click at [184, 237] on div "Order" at bounding box center [183, 239] width 16 height 10
click at [186, 311] on div "Customer Name" at bounding box center [188, 310] width 44 height 10
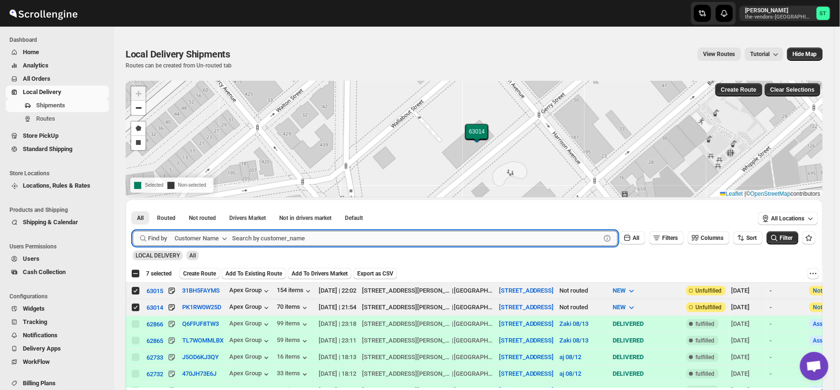
click at [268, 235] on input "text" at bounding box center [416, 238] width 369 height 15
paste input "[PERSON_NAME] - Pesach Tikvah 3rd floor"
type input "[PERSON_NAME] - Pesach Tikvah 3rd floor"
click button "Submit" at bounding box center [146, 205] width 27 height 10
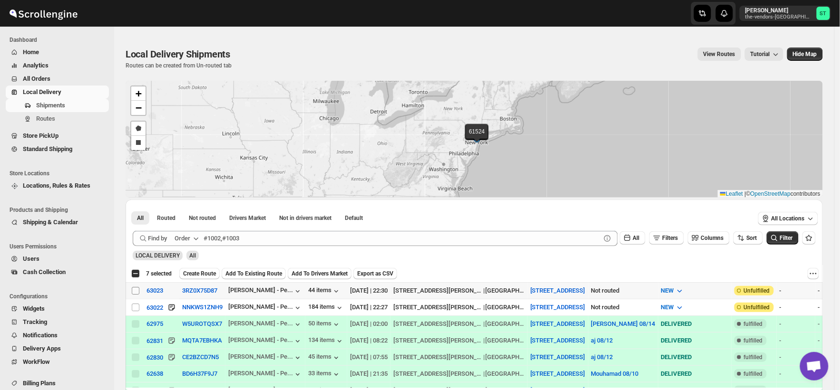
click at [136, 291] on input "Select shipment" at bounding box center [136, 291] width 8 height 8
checkbox input "true"
click at [138, 307] on input "Select shipment" at bounding box center [136, 308] width 8 height 8
checkbox input "true"
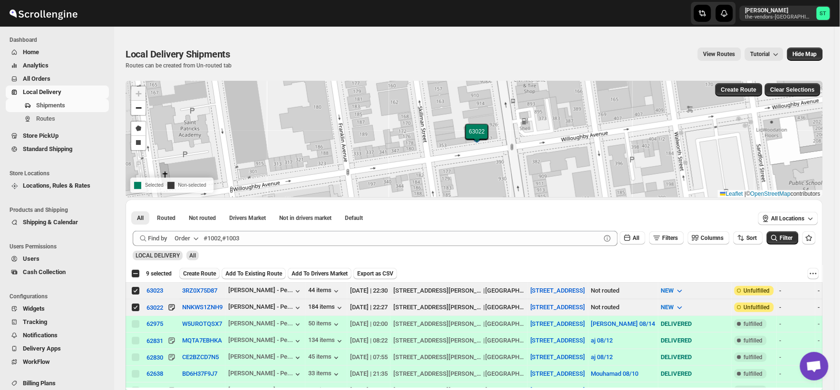
click at [207, 276] on span "Create Route" at bounding box center [199, 274] width 33 height 8
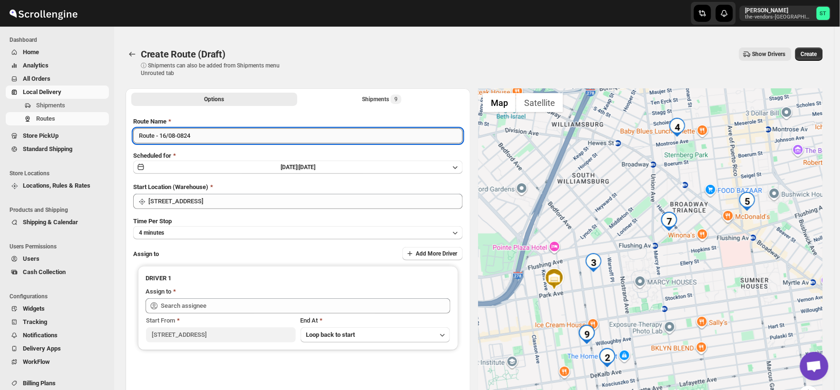
click at [213, 136] on input "Route - 16/08-0824" at bounding box center [298, 135] width 330 height 15
paste input "Mouhamad"
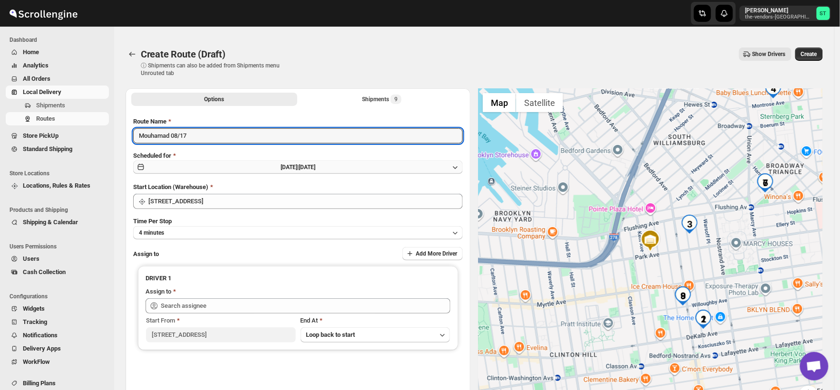
type input "Mouhamad 08/17"
click at [283, 161] on button "[DATE] | [DATE]" at bounding box center [298, 167] width 330 height 13
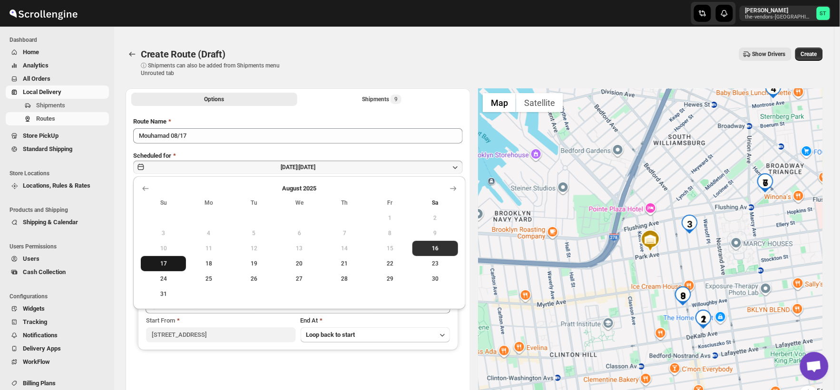
click at [164, 265] on span "17" at bounding box center [164, 264] width 38 height 8
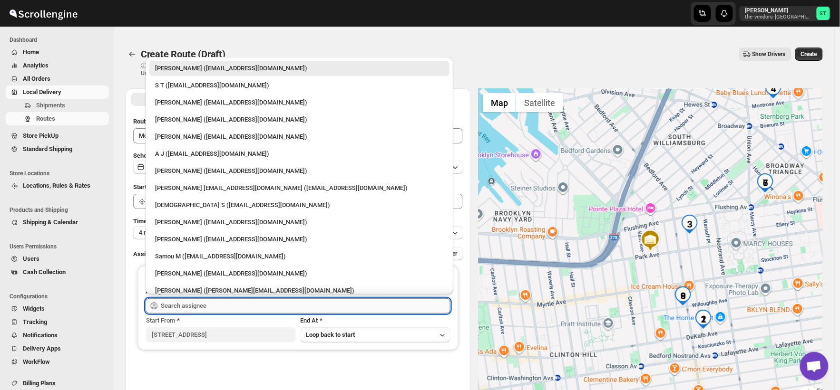
click at [188, 306] on input "text" at bounding box center [306, 306] width 290 height 15
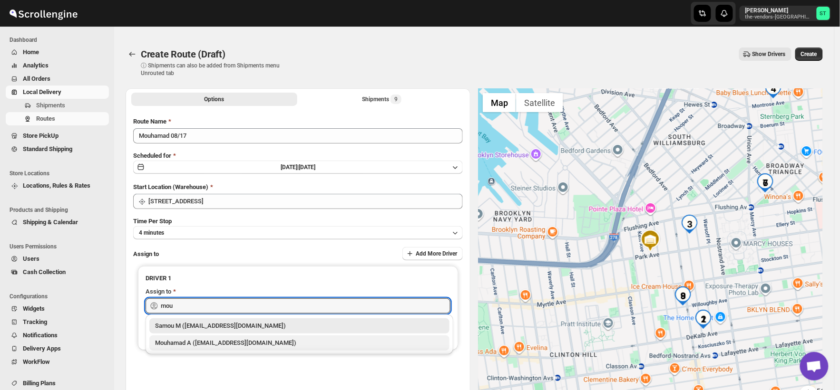
click at [192, 340] on div "Mouhamad A ([EMAIL_ADDRESS][DOMAIN_NAME])" at bounding box center [299, 344] width 289 height 10
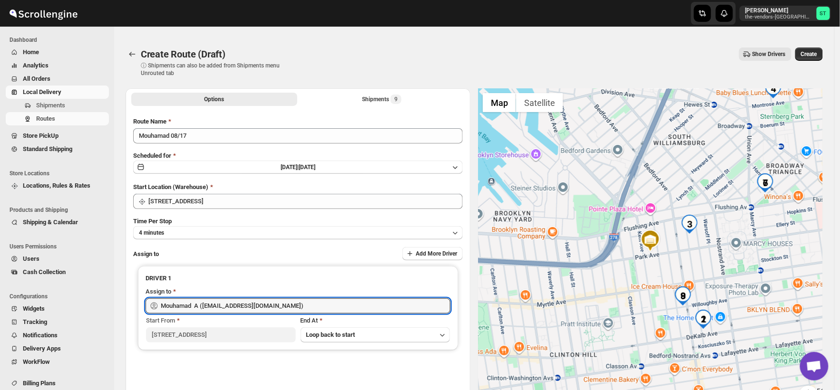
type input "Mouhamad A ([EMAIL_ADDRESS][DOMAIN_NAME])"
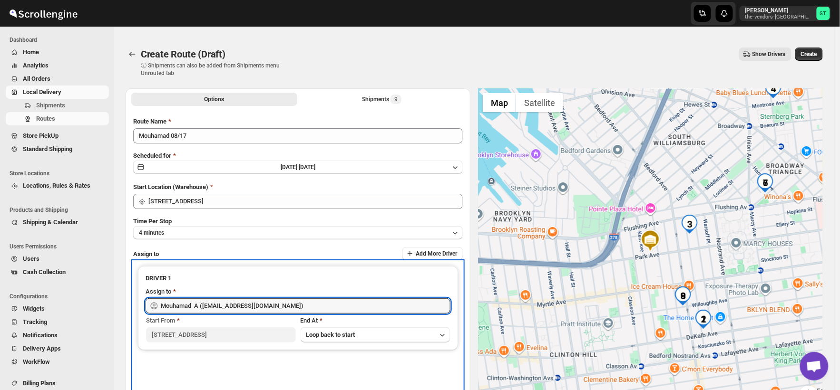
click at [244, 356] on div "DRIVER 1 Assign to Mouhamad A ([EMAIL_ADDRESS][DOMAIN_NAME]) Start From [STREET…" at bounding box center [298, 326] width 330 height 129
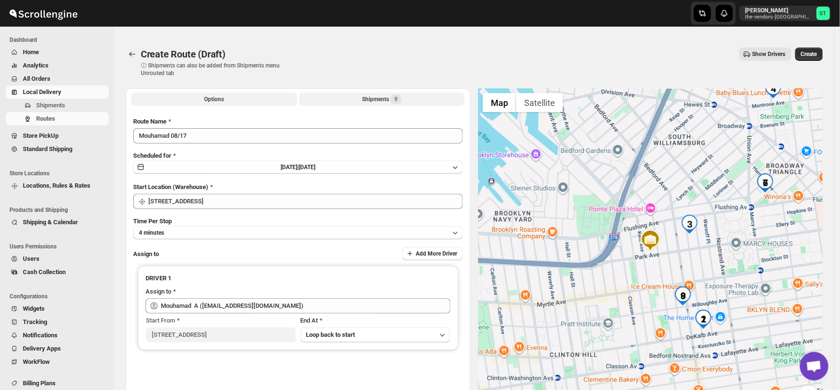
click at [379, 96] on div "Shipments 9" at bounding box center [381, 100] width 39 height 10
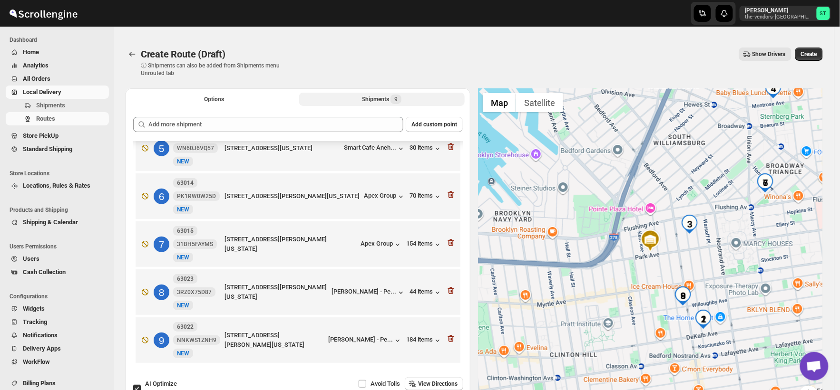
scroll to position [73, 0]
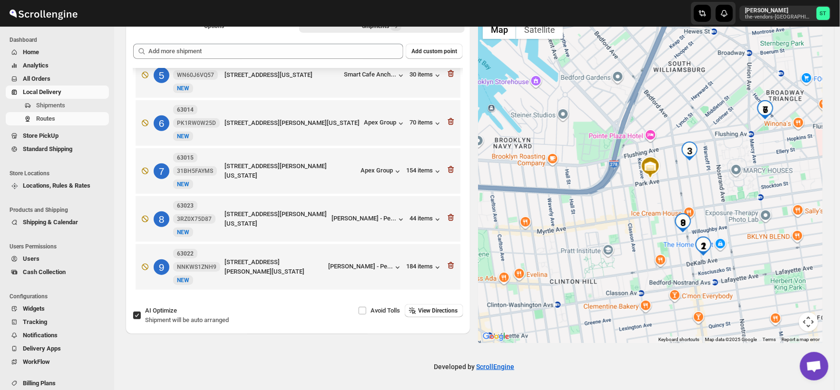
click at [134, 316] on input "AI Optimize Shipment will be auto arranged" at bounding box center [137, 316] width 8 height 8
checkbox input "false"
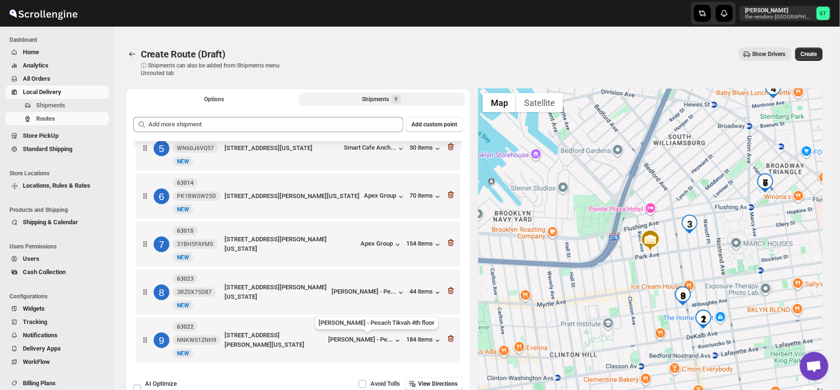
scroll to position [53, 0]
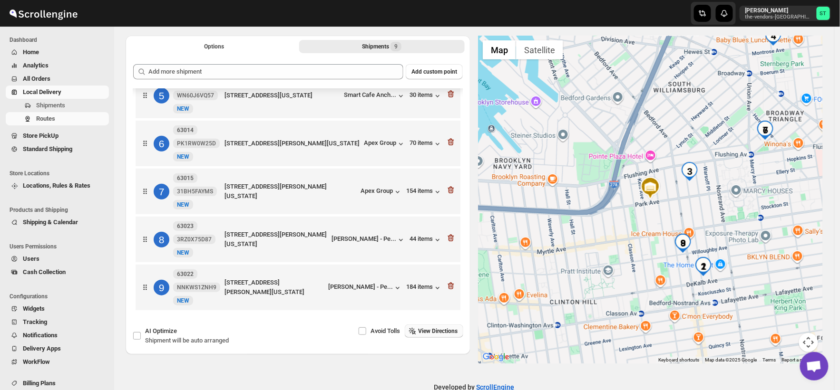
click at [446, 328] on span "View Directions" at bounding box center [437, 332] width 39 height 8
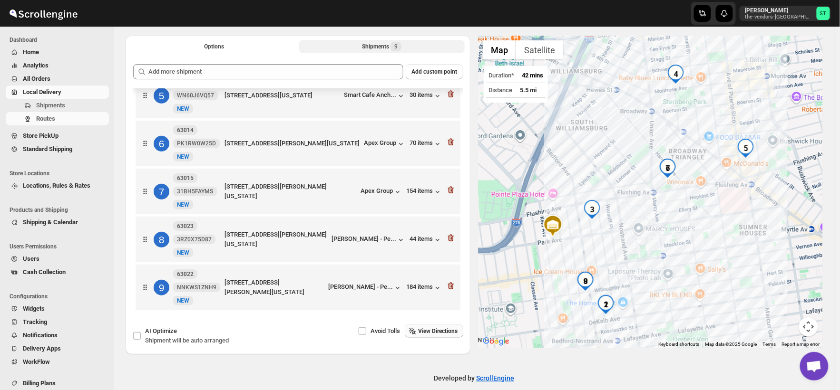
scroll to position [0, 0]
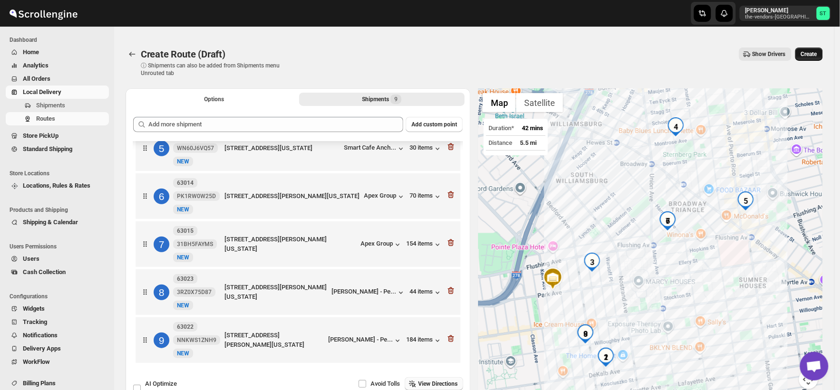
click at [812, 53] on span "Create" at bounding box center [809, 54] width 16 height 8
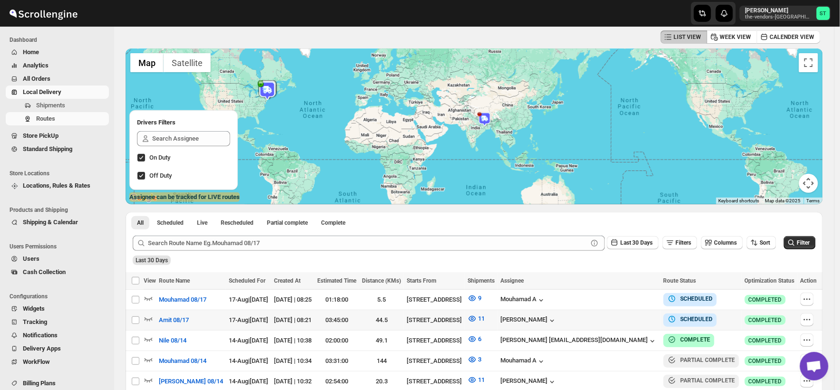
scroll to position [106, 0]
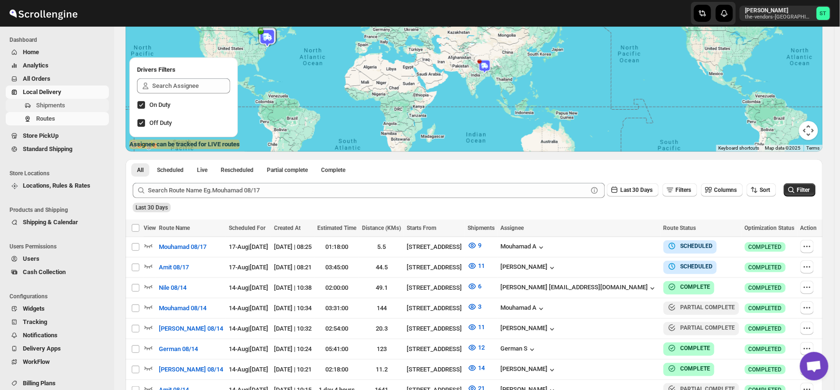
click at [49, 105] on span "Shipments" at bounding box center [50, 105] width 29 height 7
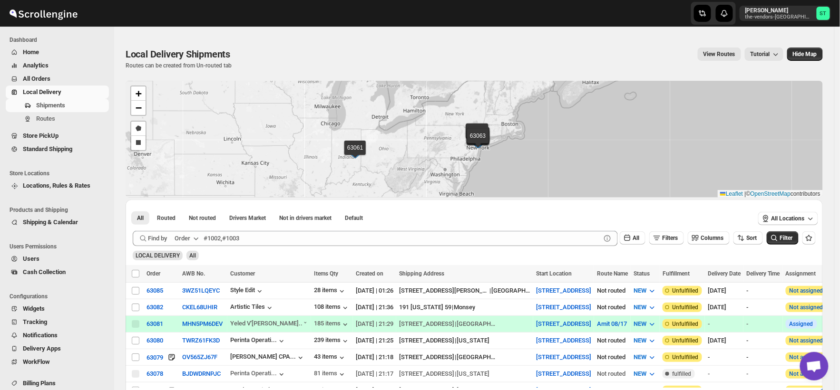
click at [185, 234] on div "Order" at bounding box center [183, 239] width 16 height 10
click at [191, 311] on div "Customer Name" at bounding box center [188, 310] width 44 height 10
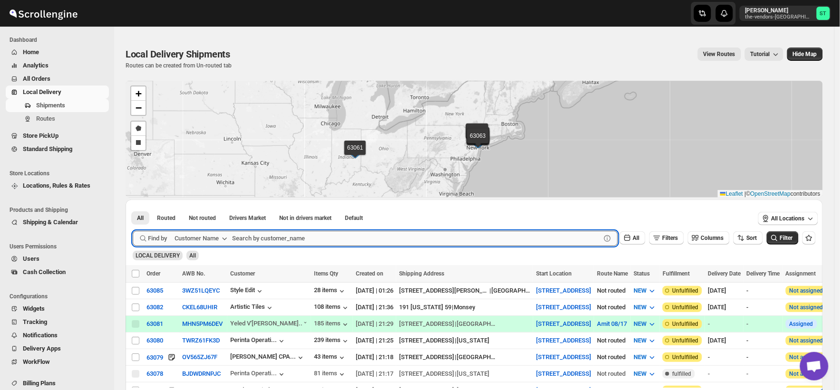
click at [262, 236] on input "text" at bounding box center [416, 238] width 369 height 15
paste input "Heartfelt Builders"
type input "Heartfelt Builders"
click button "Submit" at bounding box center [146, 205] width 27 height 10
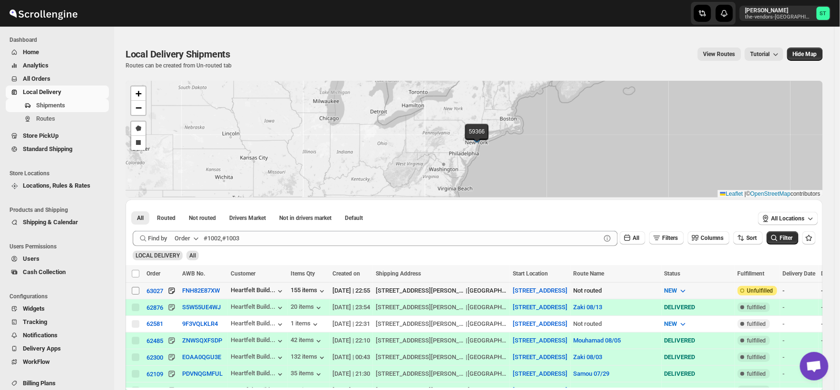
click at [134, 289] on input "Select shipment" at bounding box center [136, 291] width 8 height 8
checkbox input "true"
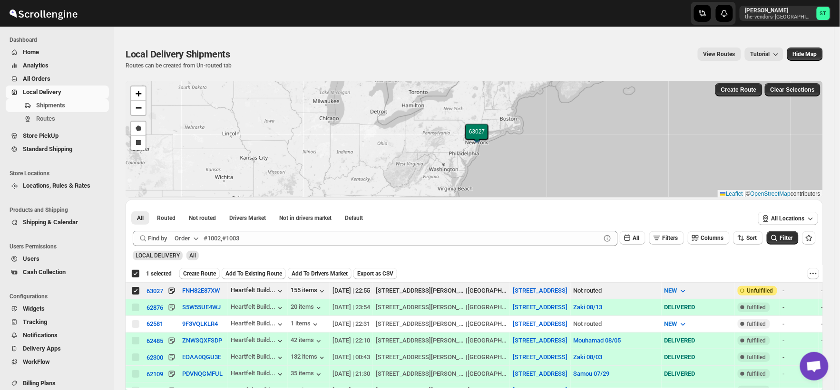
click at [187, 240] on div "Order" at bounding box center [183, 239] width 16 height 10
click at [192, 311] on div "Customer Name" at bounding box center [188, 310] width 44 height 10
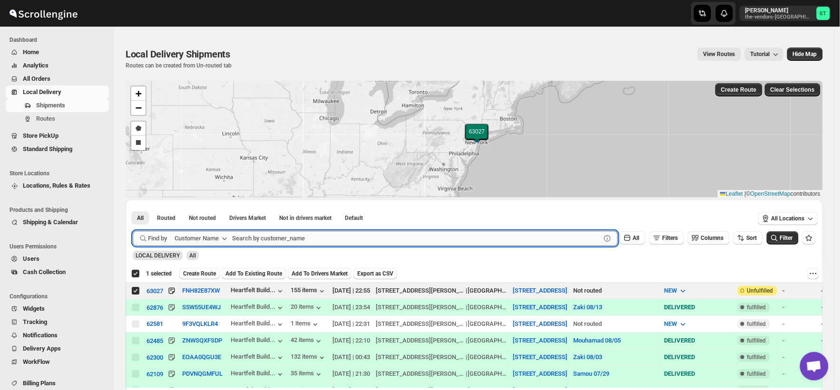
click at [272, 239] on input "text" at bounding box center [416, 238] width 369 height 15
paste input "Pelican Interiors"
type input "Pelican Interiors"
click button "Submit" at bounding box center [146, 205] width 27 height 10
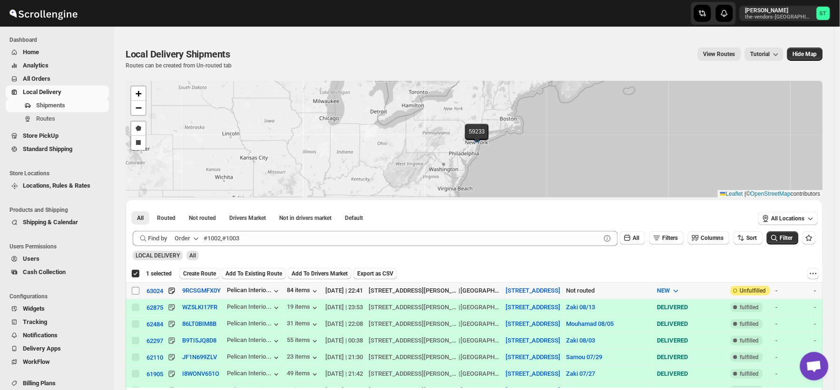
click at [134, 291] on input "Select shipment" at bounding box center [136, 291] width 8 height 8
checkbox input "true"
checkbox input "false"
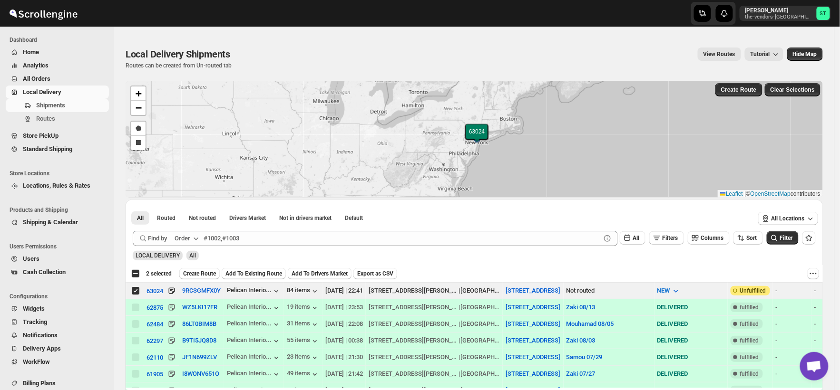
click at [183, 240] on div "Order" at bounding box center [183, 239] width 16 height 10
click at [189, 308] on div "Customer Name" at bounding box center [188, 310] width 44 height 10
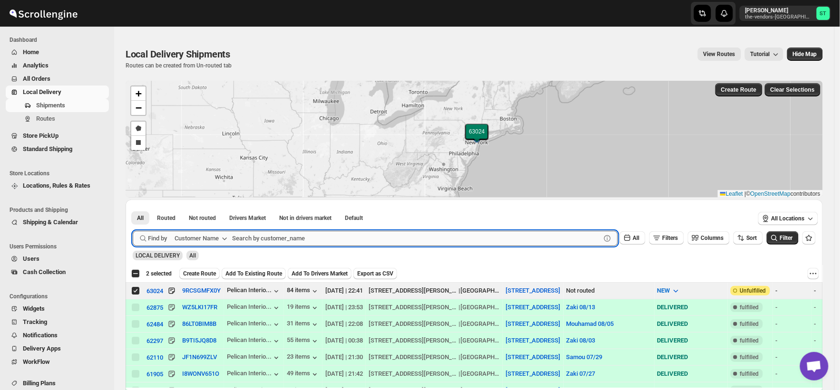
click at [263, 239] on input "text" at bounding box center [416, 238] width 369 height 15
paste input "Revamp [GEOGRAPHIC_DATA]"
type input "Revamp [GEOGRAPHIC_DATA]"
click button "Submit" at bounding box center [146, 205] width 27 height 10
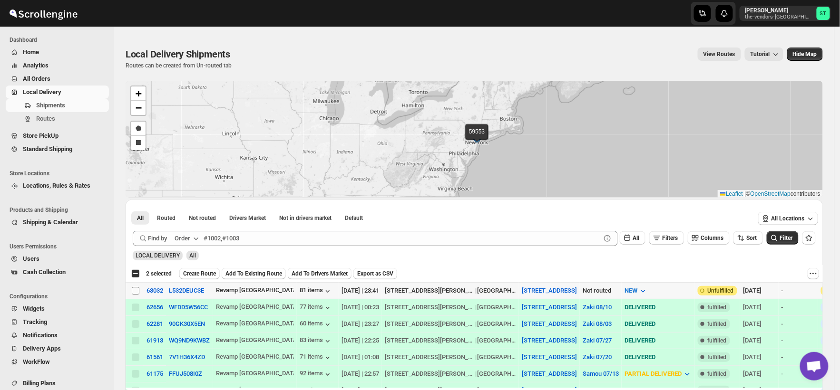
click at [135, 291] on input "Select shipment" at bounding box center [136, 291] width 8 height 8
checkbox input "true"
click at [183, 236] on div "Order" at bounding box center [183, 239] width 16 height 10
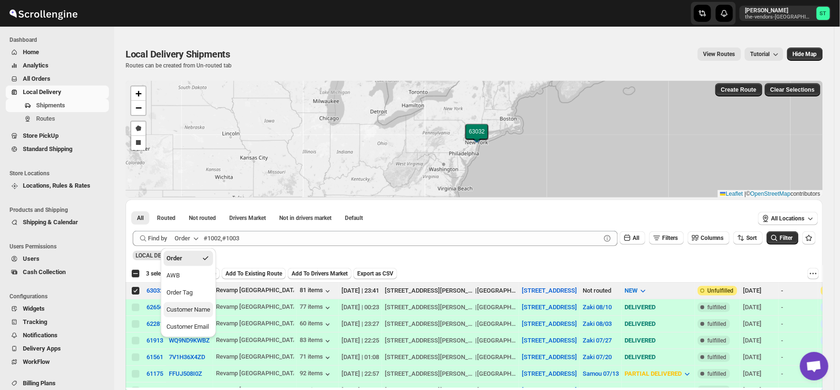
click at [190, 315] on button "Customer Name" at bounding box center [188, 309] width 49 height 15
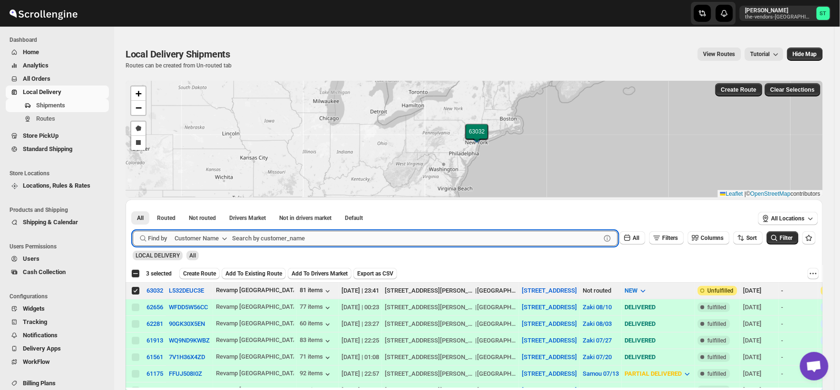
click at [282, 236] on input "text" at bounding box center [416, 238] width 369 height 15
paste input "Prime Structure"
type input "Prime Structure"
click button "Submit" at bounding box center [146, 205] width 27 height 10
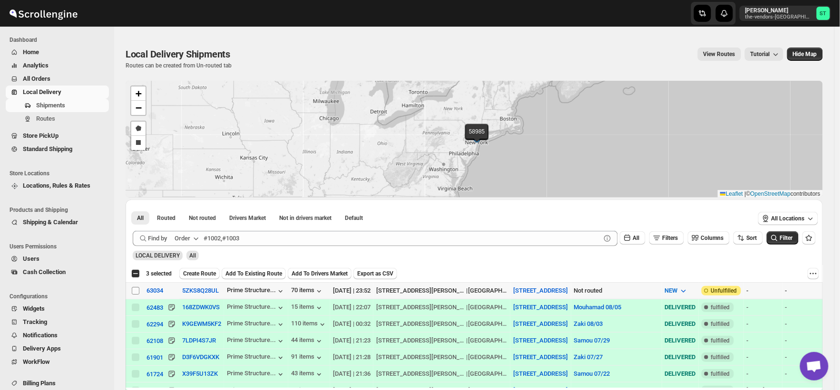
click at [136, 291] on input "Select shipment" at bounding box center [136, 291] width 8 height 8
checkbox input "true"
click at [204, 273] on span "Create Route" at bounding box center [199, 274] width 33 height 8
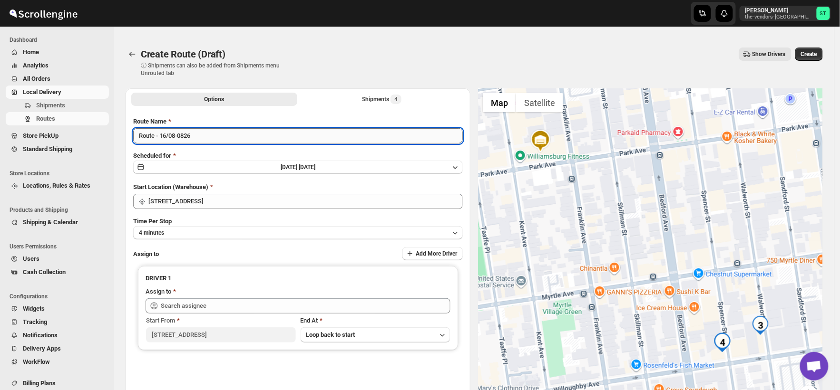
click at [205, 132] on input "Route - 16/08-0826" at bounding box center [298, 135] width 330 height 15
paste input "Zaki"
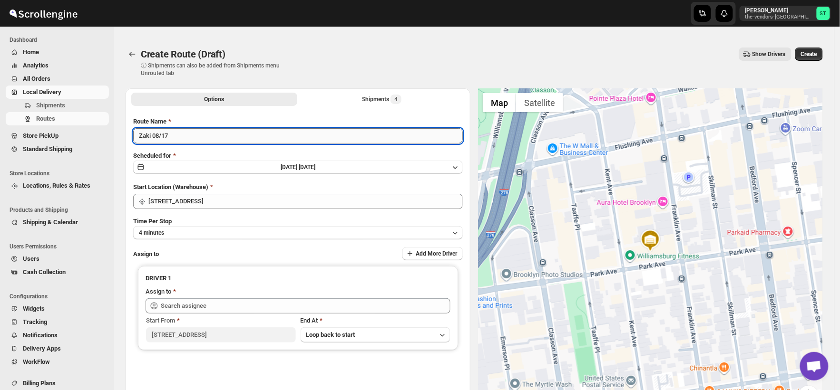
click at [205, 132] on input "Zaki 08/17" at bounding box center [298, 135] width 330 height 15
type input "Zaki 08/17"
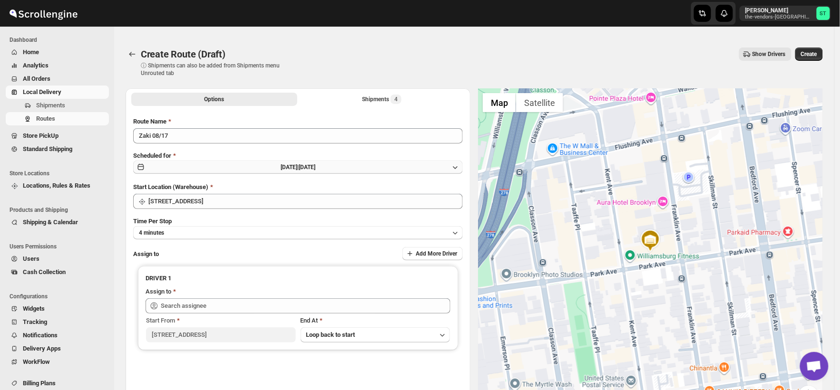
click at [250, 164] on button "[DATE] | [DATE]" at bounding box center [298, 167] width 330 height 13
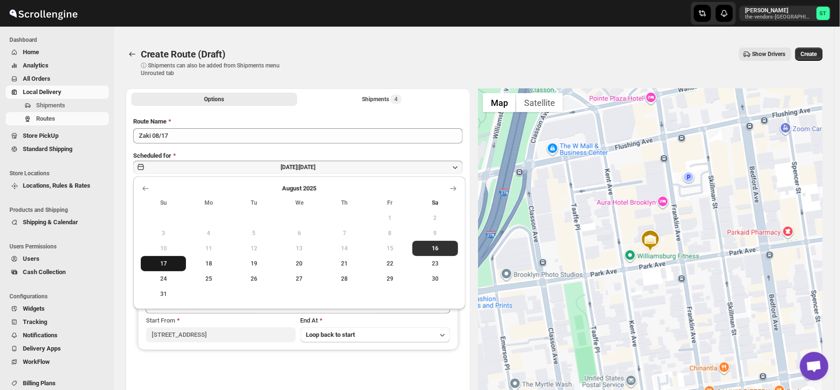
click at [163, 263] on span "17" at bounding box center [164, 264] width 38 height 8
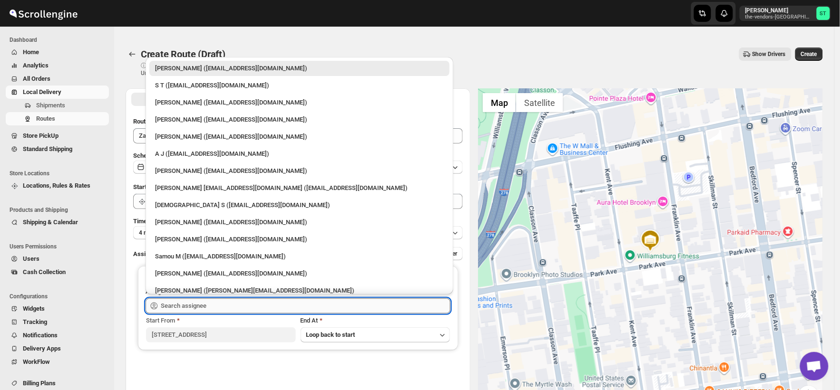
click at [204, 303] on input "text" at bounding box center [306, 306] width 290 height 15
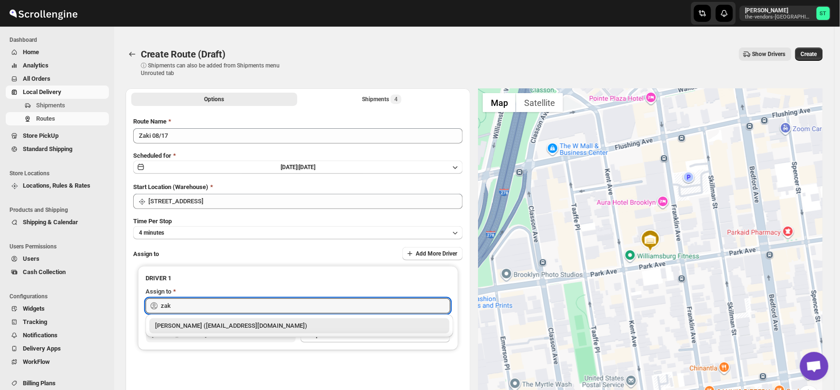
click at [221, 325] on div "[PERSON_NAME] ([EMAIL_ADDRESS][DOMAIN_NAME])" at bounding box center [299, 326] width 289 height 10
type input "[PERSON_NAME] ([EMAIL_ADDRESS][DOMAIN_NAME])"
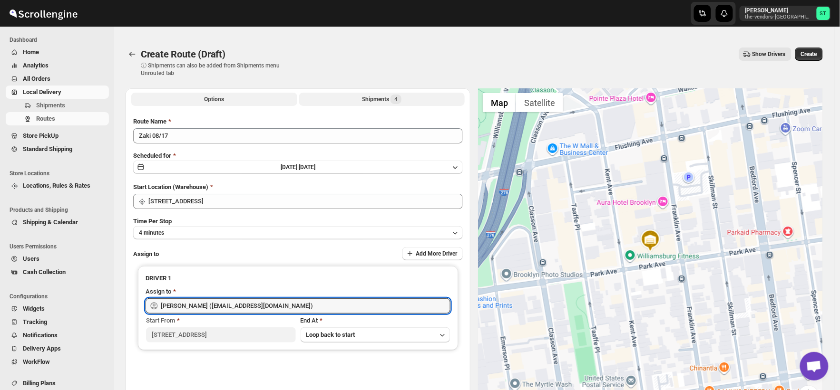
click at [368, 100] on div "Shipments 4" at bounding box center [381, 100] width 39 height 10
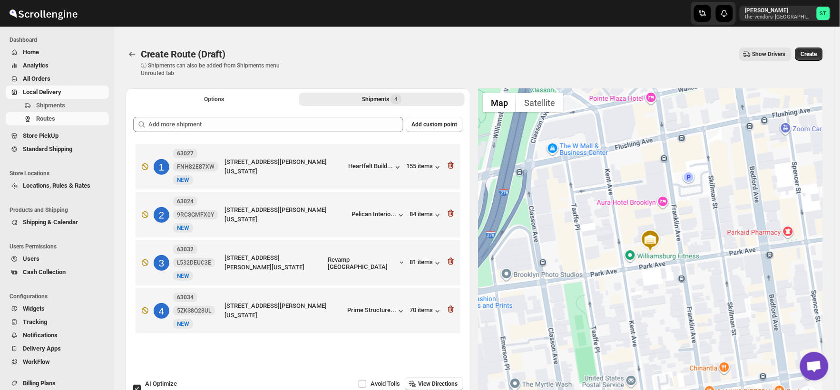
click at [138, 387] on input "AI Optimize Shipment will be auto arranged" at bounding box center [137, 389] width 8 height 8
checkbox input "false"
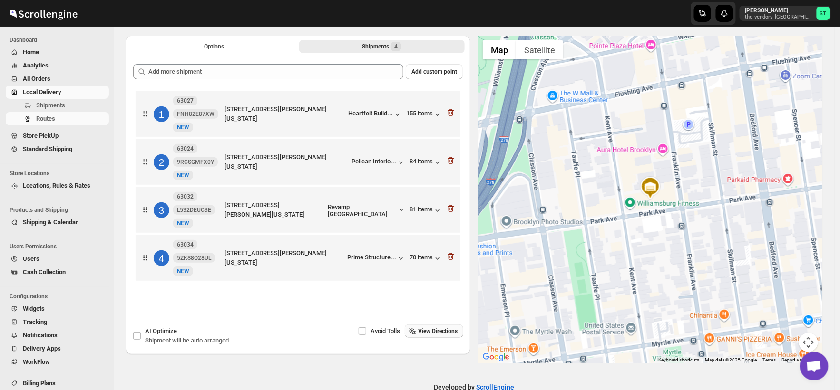
click at [430, 329] on span "View Directions" at bounding box center [437, 332] width 39 height 8
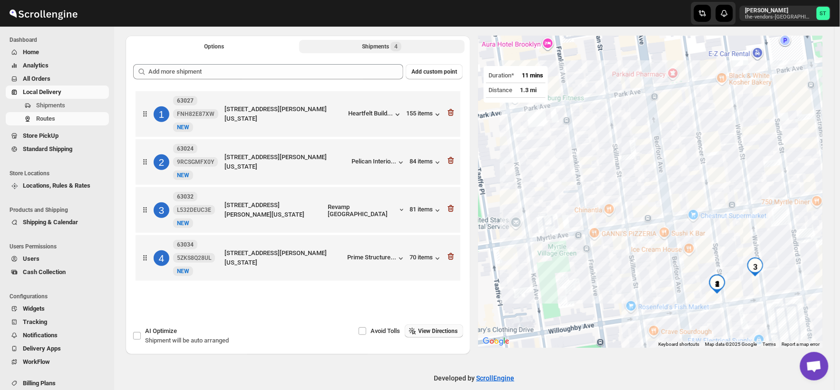
scroll to position [0, 0]
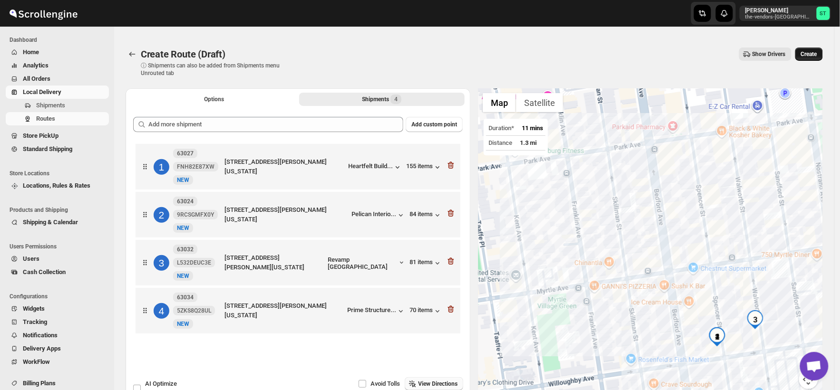
click at [816, 53] on span "Create" at bounding box center [809, 54] width 16 height 8
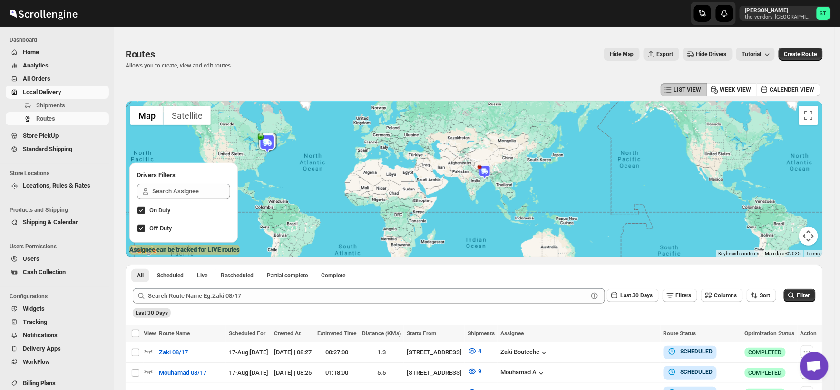
scroll to position [53, 0]
